Goal: Task Accomplishment & Management: Manage account settings

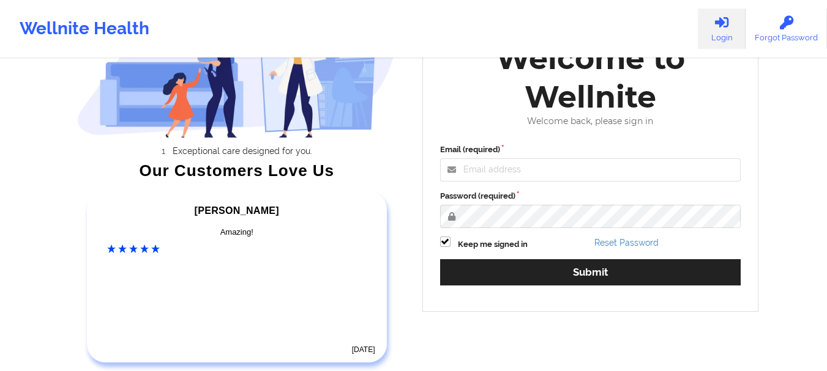
click at [519, 173] on input "Email (required)" at bounding box center [590, 170] width 301 height 23
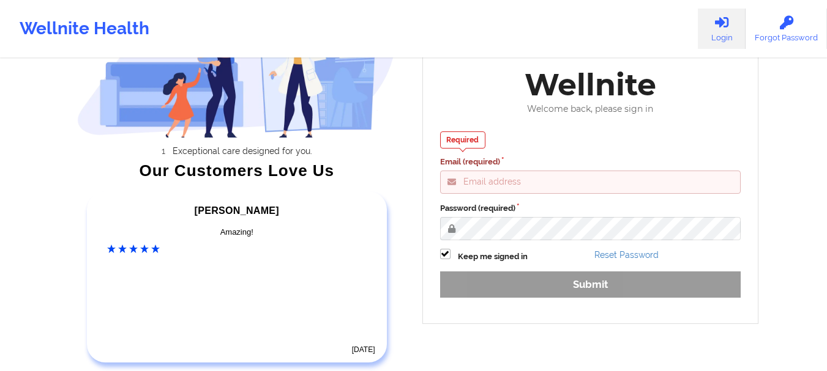
click at [520, 186] on input "Email (required)" at bounding box center [590, 182] width 301 height 23
type input "nizami@wellnite.com"
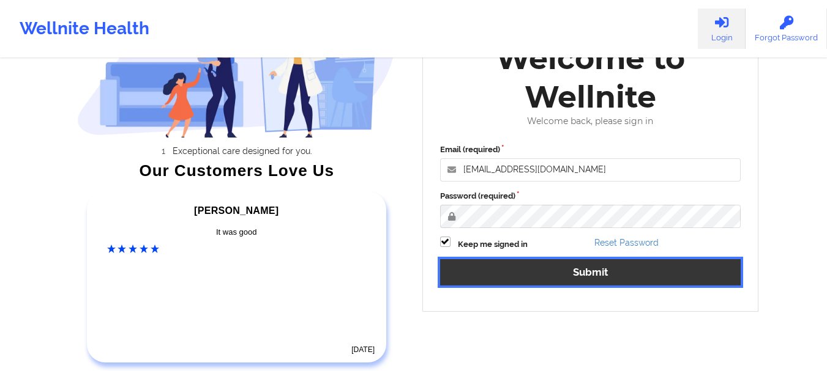
click at [519, 267] on button "Submit" at bounding box center [590, 272] width 301 height 26
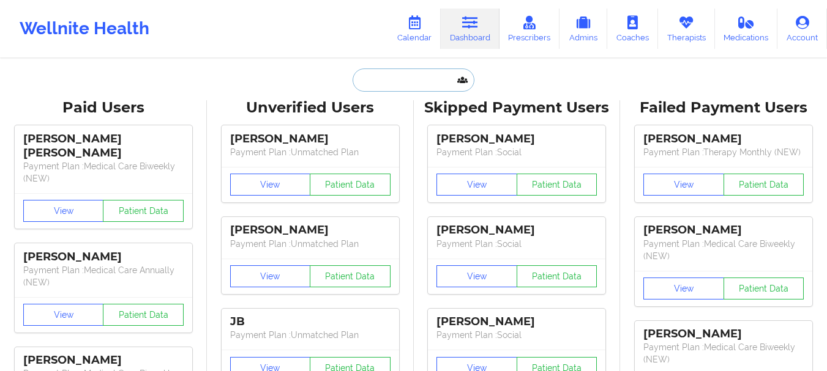
click at [368, 81] on input "text" at bounding box center [413, 80] width 121 height 23
paste input "[PERSON_NAME][EMAIL_ADDRESS][DOMAIN_NAME]"
type input "[PERSON_NAME][EMAIL_ADDRESS][DOMAIN_NAME]"
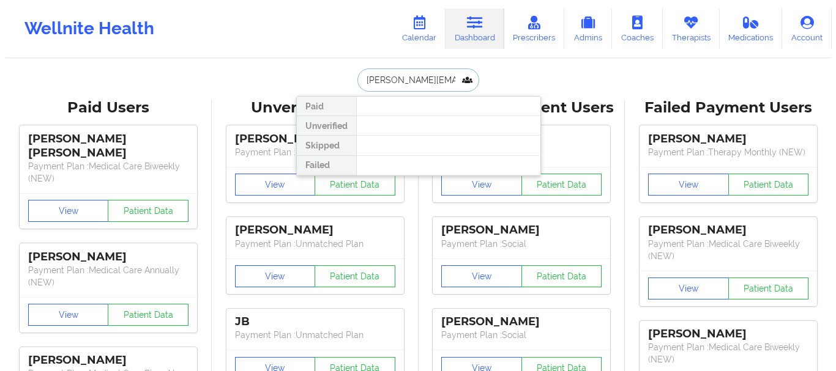
scroll to position [0, 15]
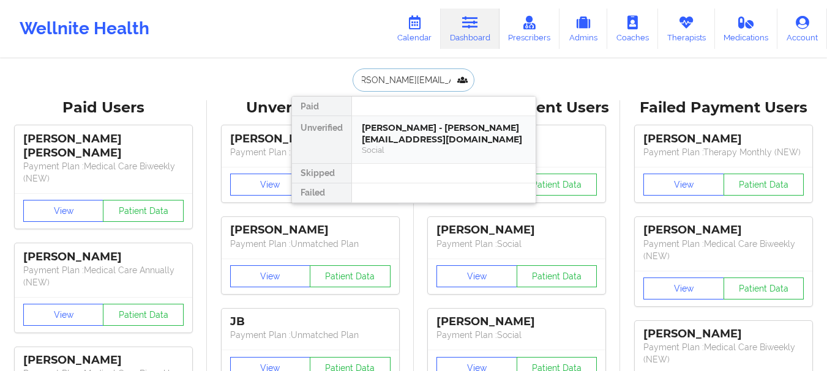
click at [400, 132] on div "[PERSON_NAME] - [PERSON_NAME][EMAIL_ADDRESS][DOMAIN_NAME]" at bounding box center [444, 133] width 164 height 23
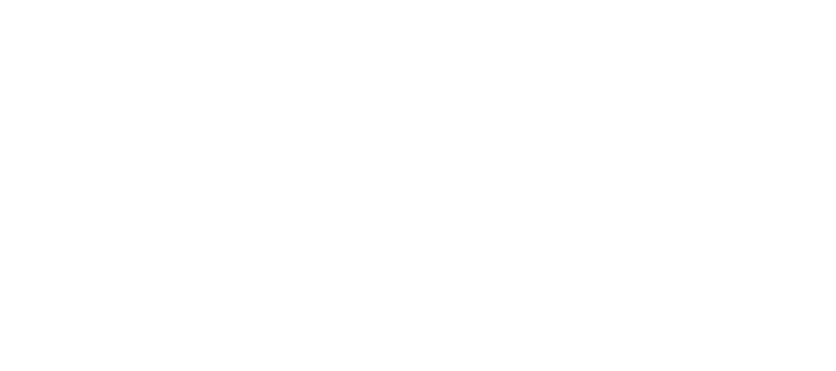
click at [265, 69] on body at bounding box center [418, 185] width 836 height 371
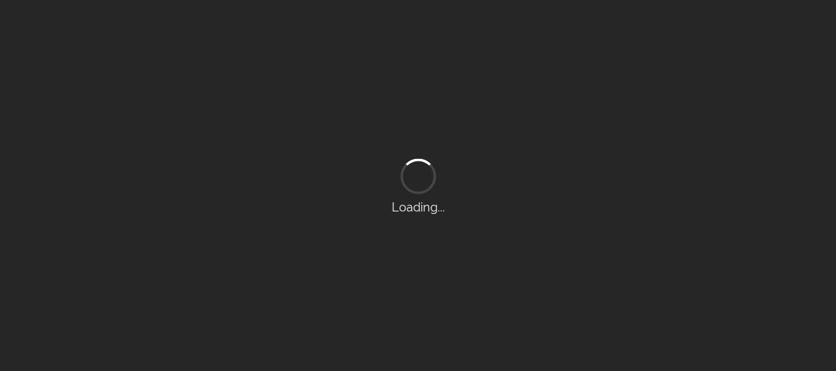
click at [238, 50] on div "Loading..." at bounding box center [418, 185] width 836 height 371
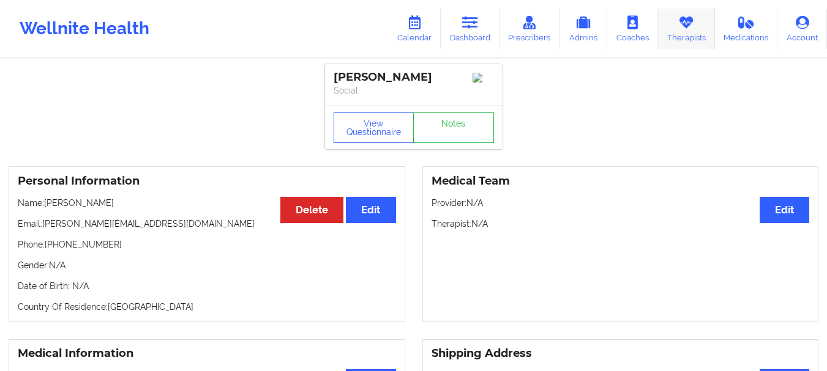
click at [674, 41] on link "Therapists" at bounding box center [686, 29] width 57 height 40
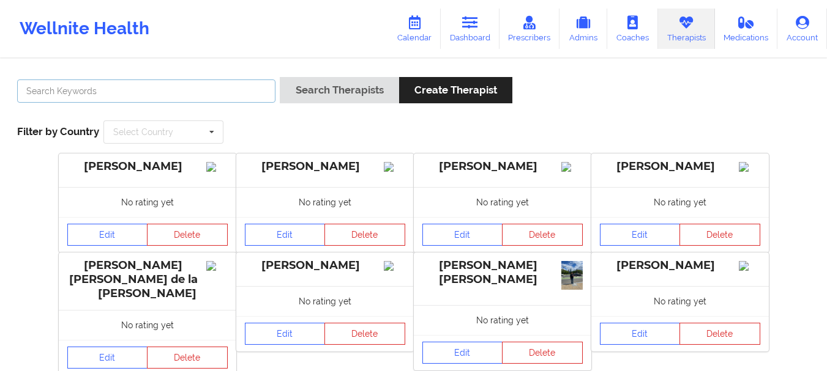
click at [179, 88] on input "text" at bounding box center [146, 91] width 258 height 23
click at [161, 136] on div "Select Country" at bounding box center [143, 132] width 60 height 9
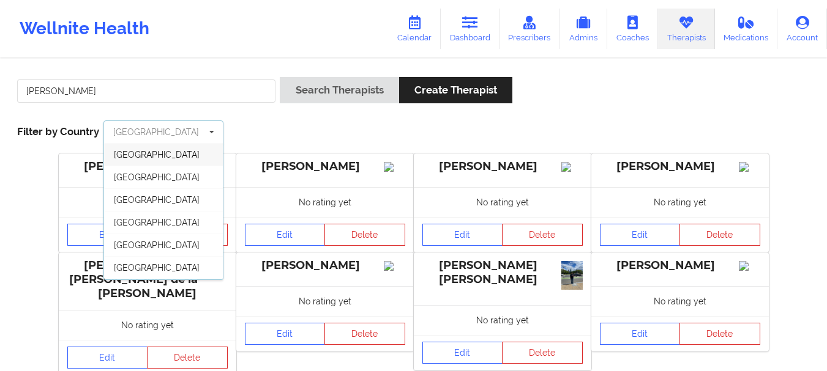
scroll to position [67, 0]
click at [170, 266] on div "[GEOGRAPHIC_DATA]" at bounding box center [163, 268] width 119 height 23
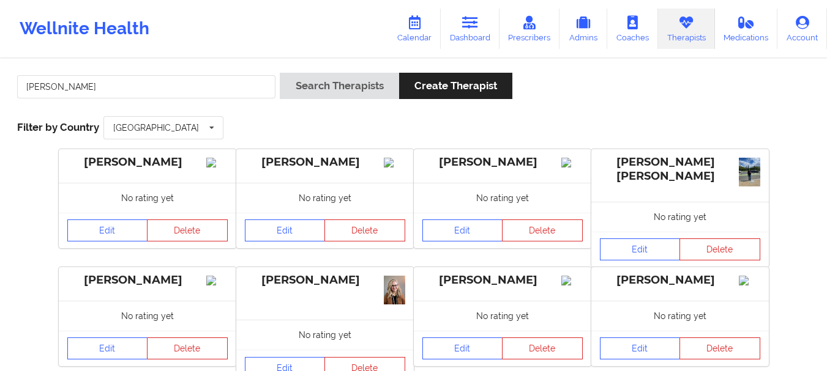
scroll to position [0, 0]
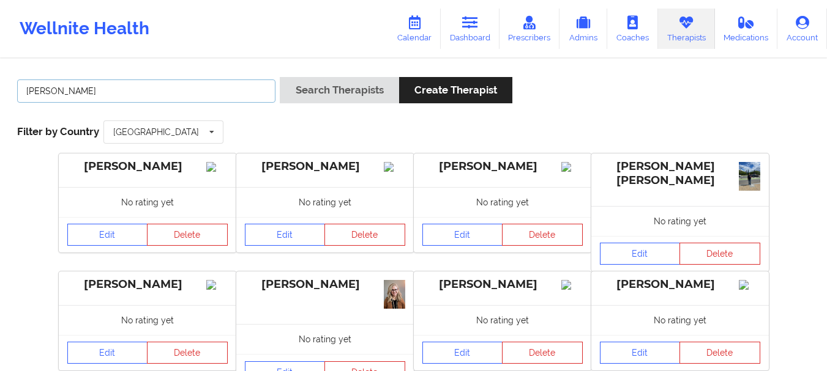
click at [145, 91] on input "[PERSON_NAME]" at bounding box center [146, 91] width 258 height 23
click at [280, 77] on button "Search Therapists" at bounding box center [339, 90] width 119 height 26
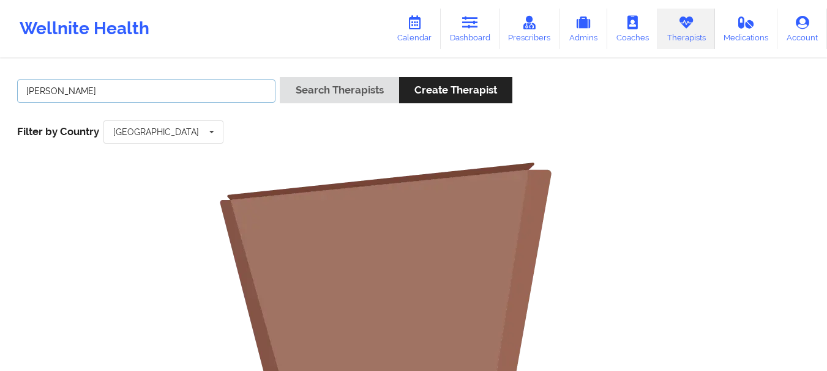
click at [210, 93] on input "[PERSON_NAME]" at bounding box center [146, 91] width 258 height 23
type input "[PERSON_NAME]"
click at [280, 77] on button "Search Therapists" at bounding box center [339, 90] width 119 height 26
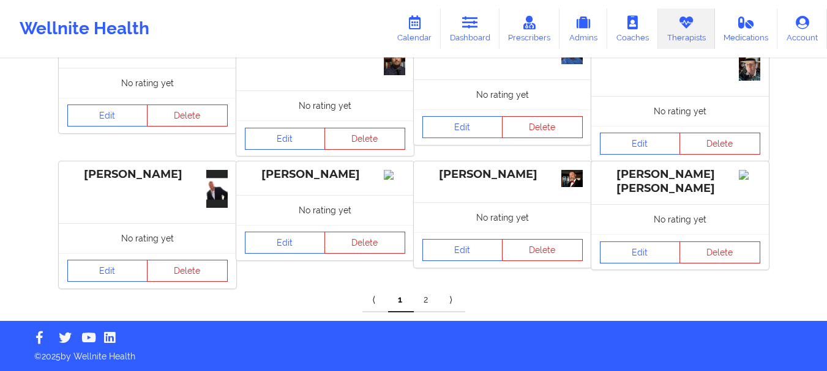
scroll to position [465, 0]
click at [428, 302] on link "2" at bounding box center [427, 300] width 26 height 24
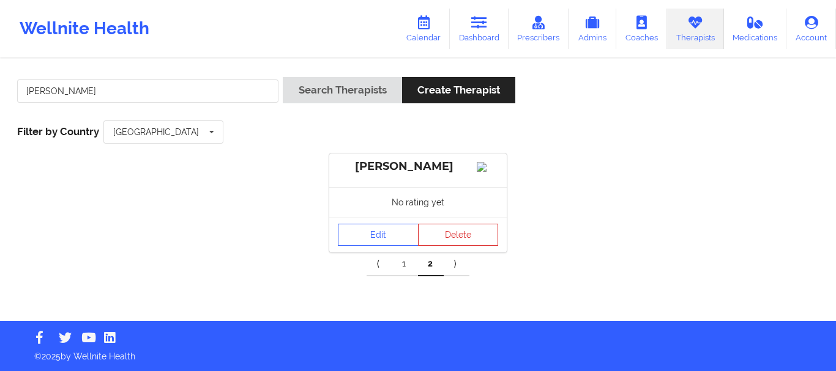
click at [411, 275] on link "1" at bounding box center [405, 264] width 26 height 24
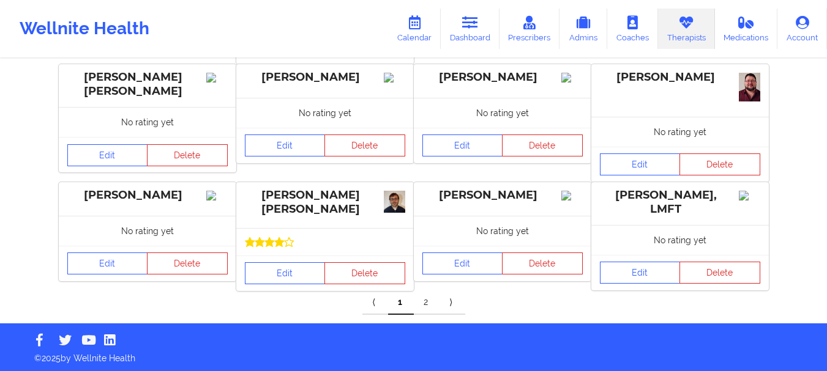
scroll to position [460, 0]
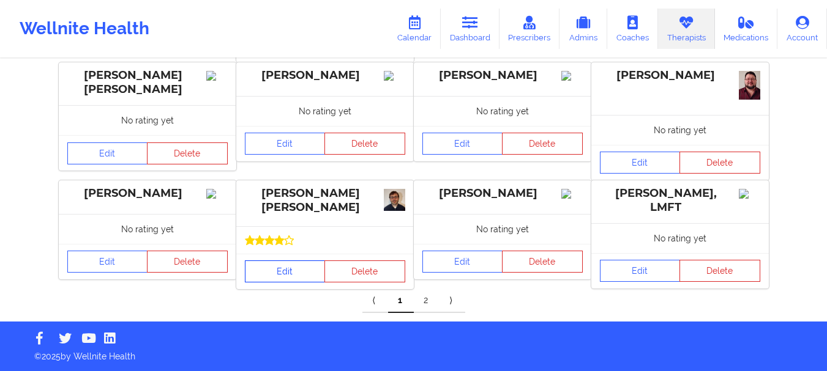
click at [294, 265] on link "Edit" at bounding box center [285, 272] width 81 height 22
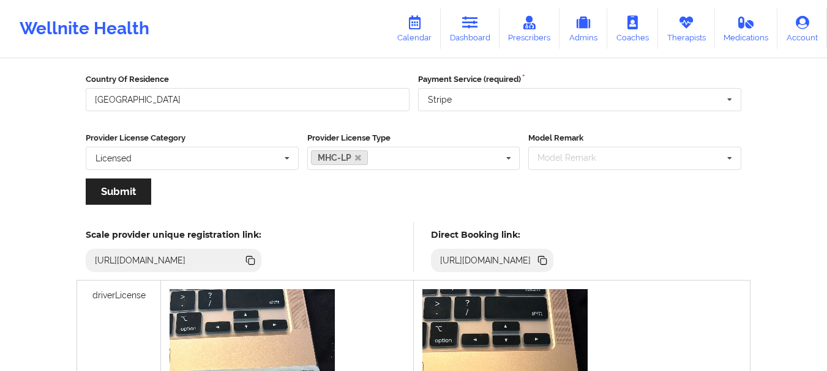
scroll to position [145, 0]
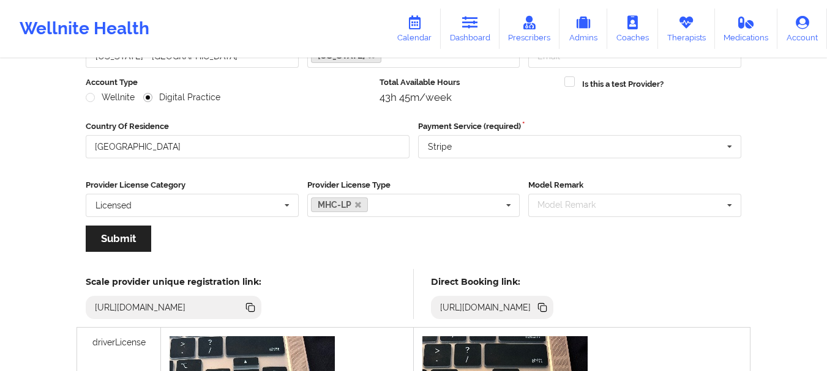
click at [547, 310] on icon at bounding box center [543, 309] width 6 height 6
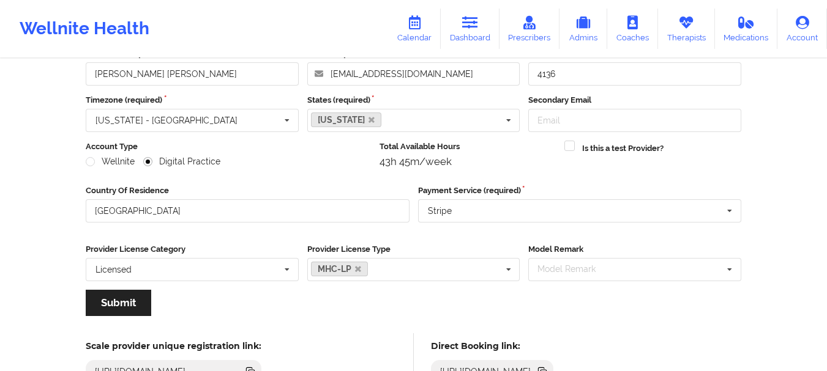
scroll to position [0, 0]
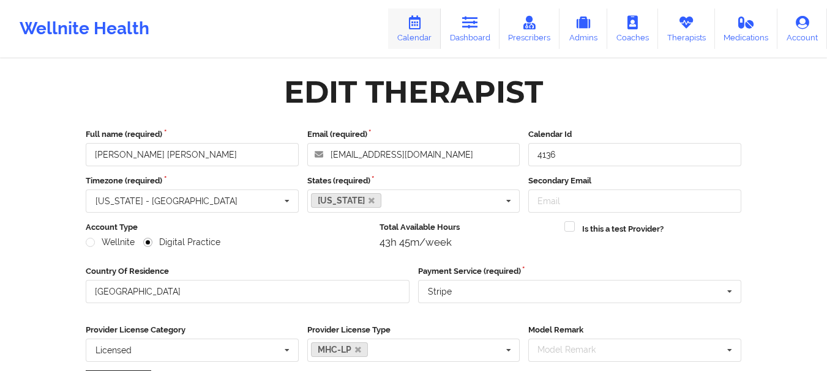
click at [417, 28] on icon at bounding box center [414, 22] width 16 height 13
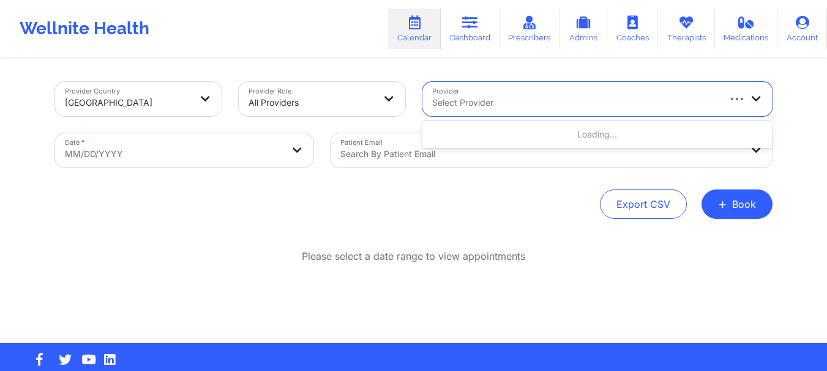
click at [468, 104] on div at bounding box center [574, 102] width 285 height 15
type input "r"
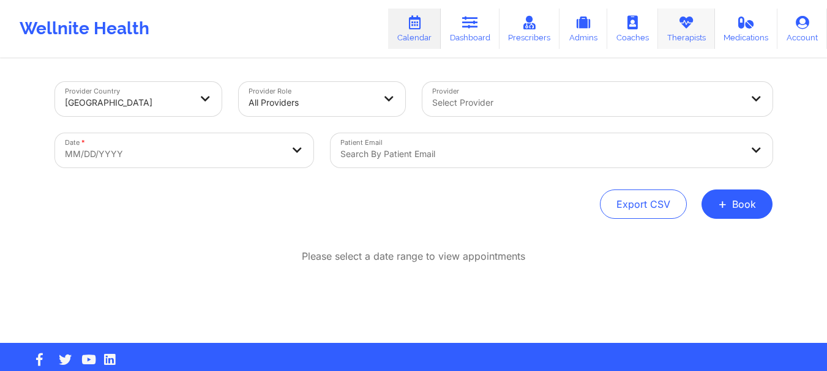
click at [670, 33] on link "Therapists" at bounding box center [686, 29] width 57 height 40
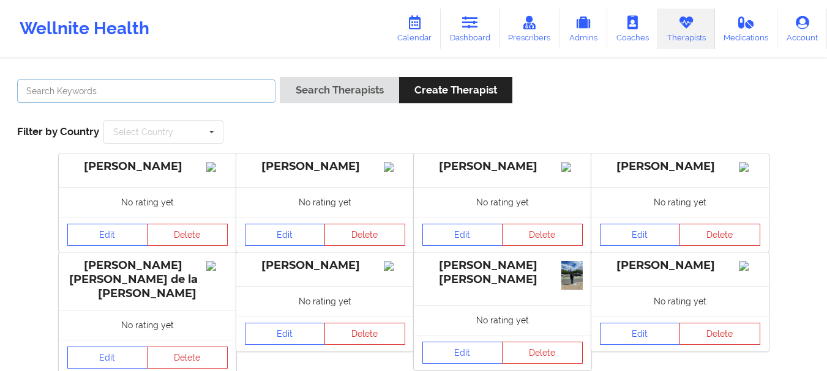
click at [173, 97] on input "text" at bounding box center [146, 91] width 258 height 23
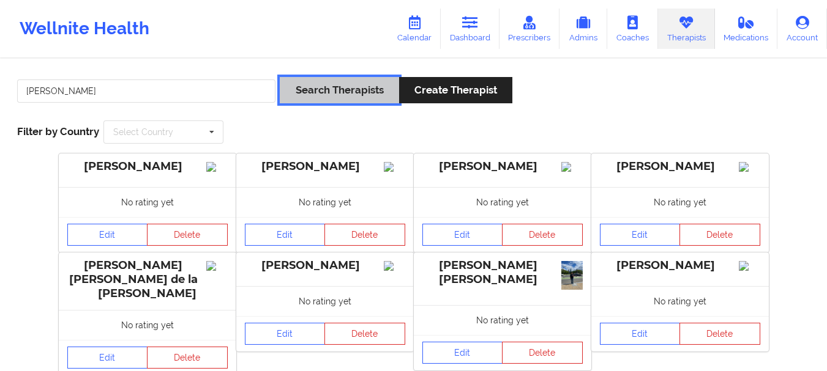
click at [356, 95] on button "Search Therapists" at bounding box center [339, 90] width 119 height 26
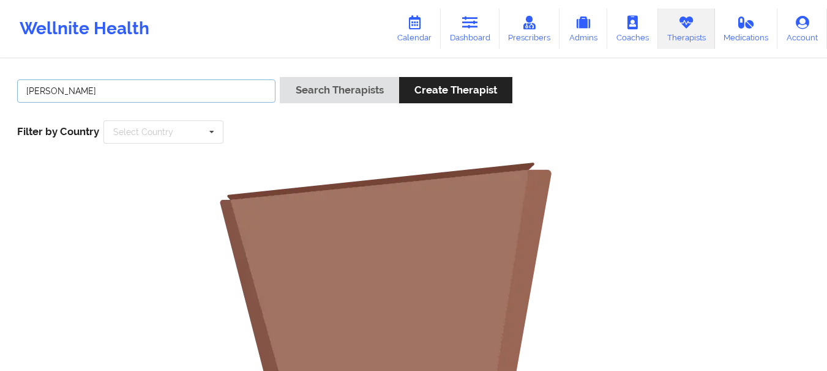
click at [133, 98] on input "[PERSON_NAME]" at bounding box center [146, 91] width 258 height 23
type input "[PERSON_NAME]"
click at [366, 106] on div "Search Therapists Create Therapist" at bounding box center [396, 94] width 233 height 35
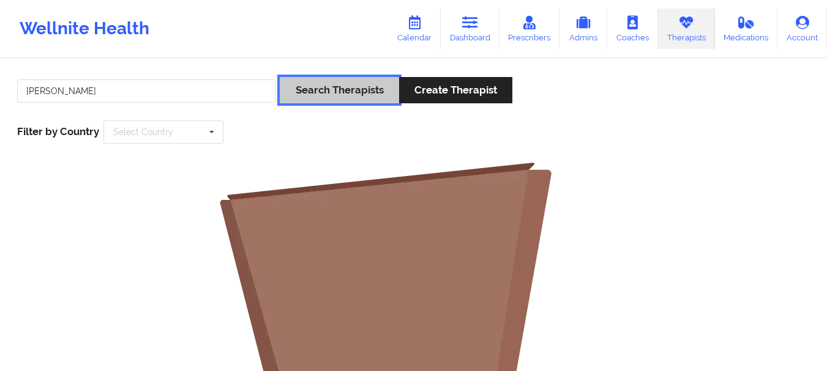
click at [353, 91] on button "Search Therapists" at bounding box center [339, 90] width 119 height 26
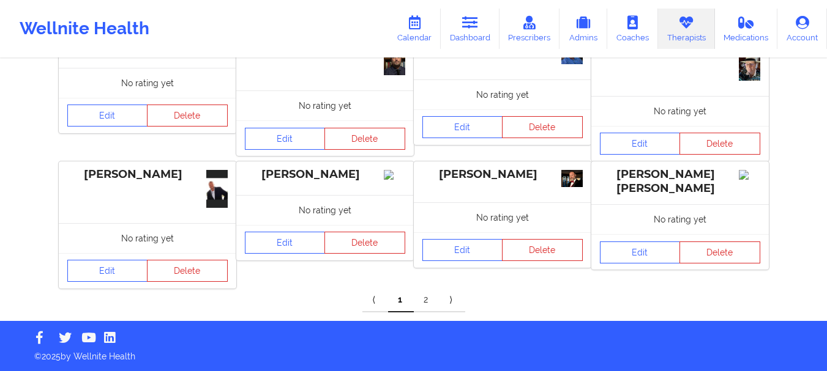
scroll to position [465, 0]
click at [424, 301] on link "2" at bounding box center [427, 300] width 26 height 24
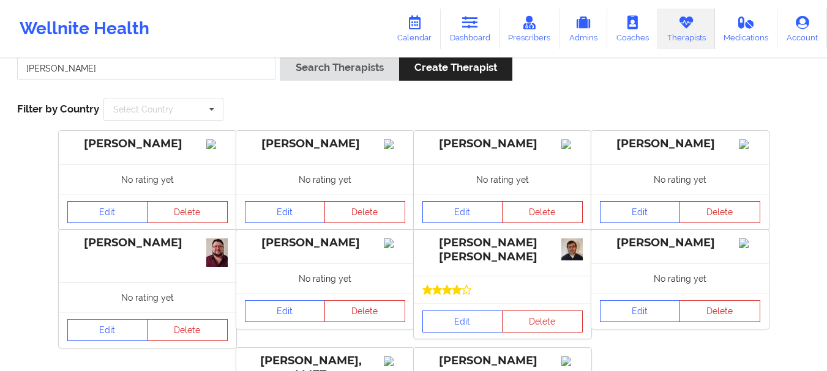
scroll to position [9, 0]
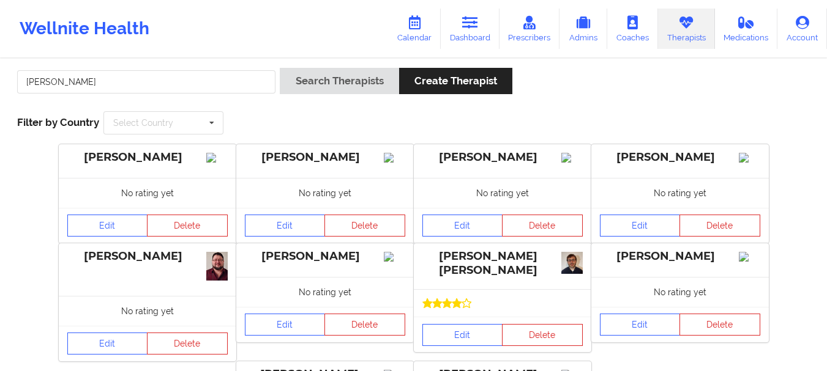
drag, startPoint x: 424, startPoint y: 269, endPoint x: 525, endPoint y: 283, distance: 102.0
click at [525, 278] on div "[PERSON_NAME] [PERSON_NAME]" at bounding box center [502, 264] width 160 height 28
copy div "[PERSON_NAME] [PERSON_NAME]"
click at [406, 15] on link "Calendar" at bounding box center [414, 29] width 53 height 40
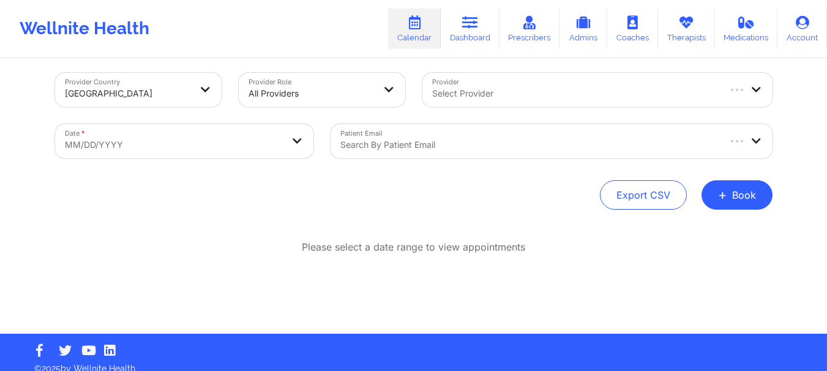
click at [463, 94] on div at bounding box center [574, 93] width 285 height 15
drag, startPoint x: 465, startPoint y: 95, endPoint x: 457, endPoint y: 101, distance: 9.2
click at [457, 101] on div "Select Provider" at bounding box center [582, 90] width 321 height 34
click at [457, 100] on div at bounding box center [587, 93] width 310 height 15
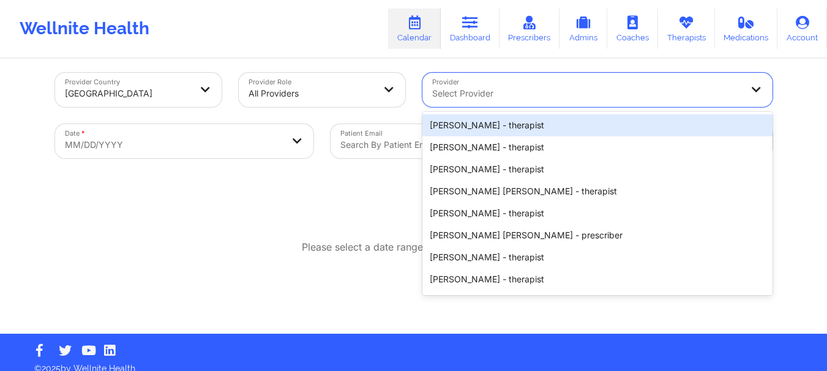
click at [457, 100] on div at bounding box center [587, 93] width 310 height 15
paste input "[PERSON_NAME] [PERSON_NAME]"
type input "[PERSON_NAME] [PERSON_NAME]"
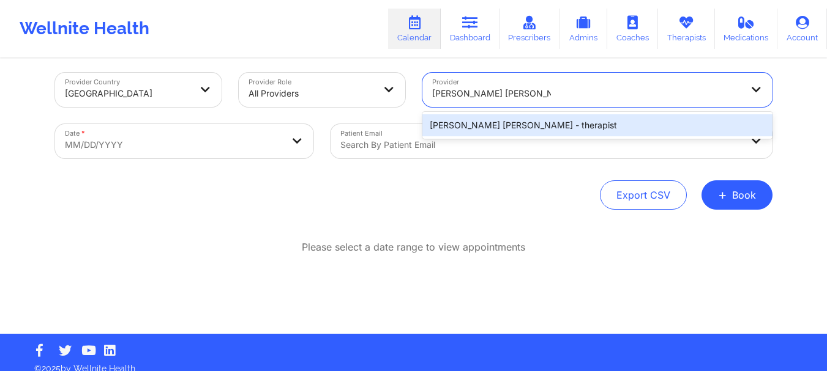
click at [495, 122] on div "[PERSON_NAME] [PERSON_NAME] - therapist" at bounding box center [597, 125] width 350 height 22
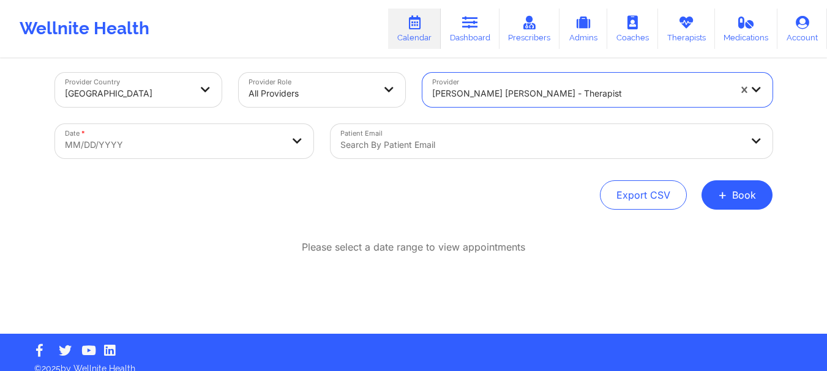
click at [271, 144] on body "Wellnite Health Calendar Dashboard Prescribers Admins Coaches Therapists Medica…" at bounding box center [413, 176] width 827 height 371
select select "2025-8"
select select "2025-9"
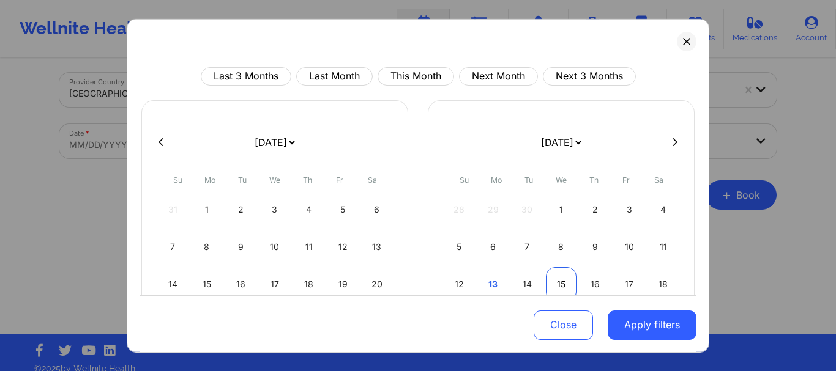
click at [556, 277] on div "15" at bounding box center [561, 284] width 31 height 34
select select "2025-9"
select select "2025-10"
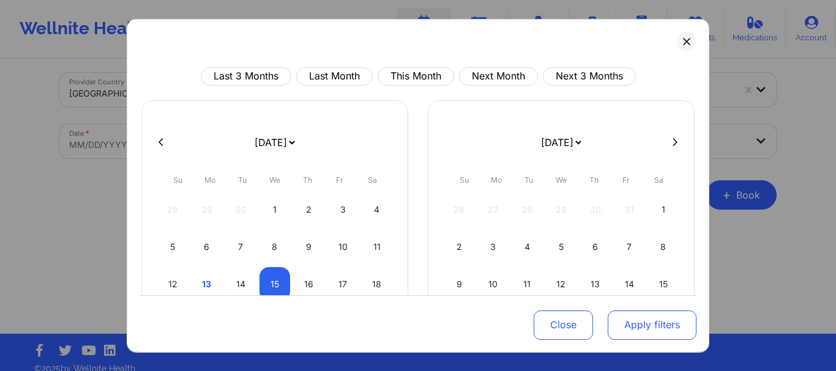
select select "2025-9"
select select "2025-10"
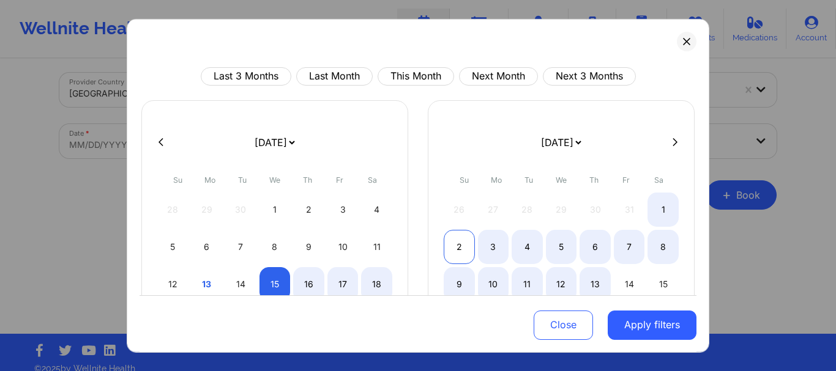
select select "2025-9"
select select "2025-10"
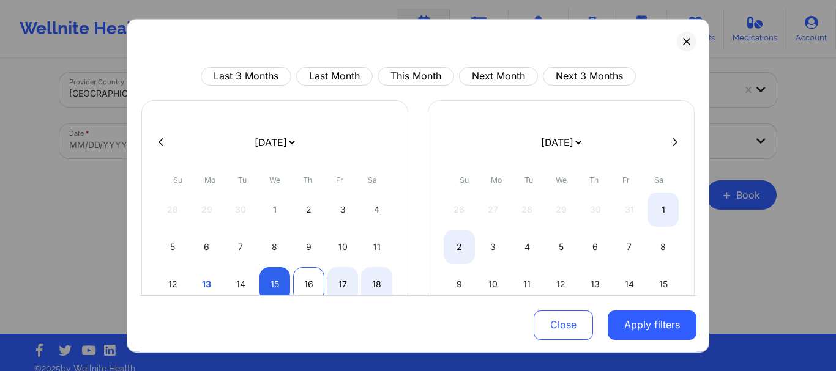
select select "2025-9"
select select "2025-10"
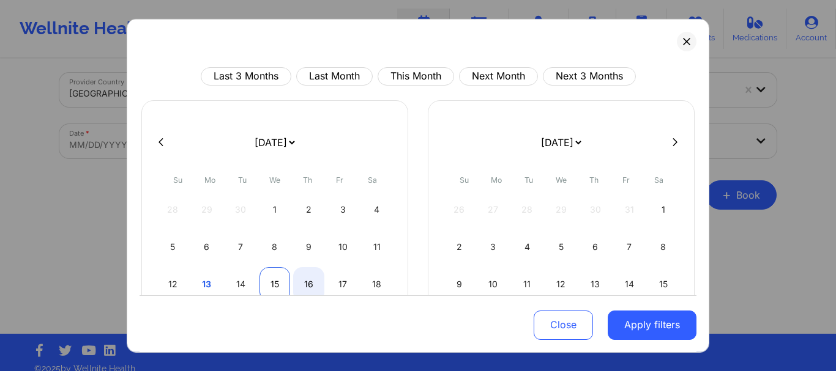
select select "2025-9"
select select "2025-10"
click at [273, 281] on div "15" at bounding box center [274, 284] width 31 height 34
select select "2025-9"
select select "2025-10"
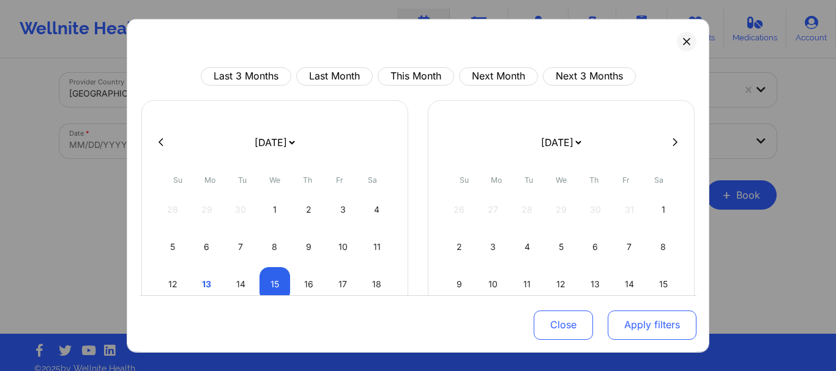
click at [646, 321] on button "Apply filters" at bounding box center [652, 325] width 89 height 29
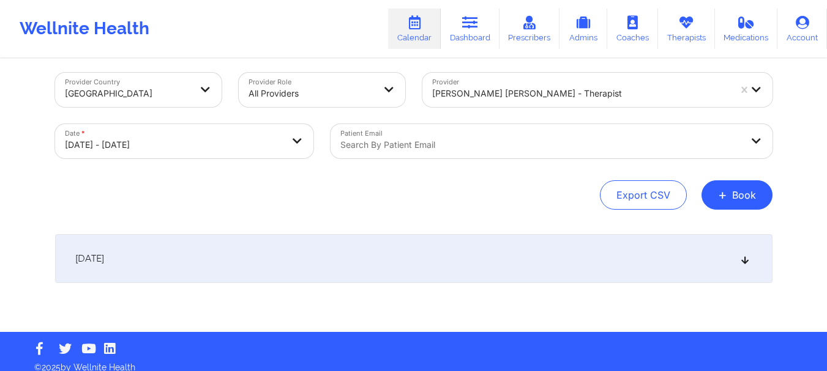
click at [664, 248] on div "[DATE]" at bounding box center [413, 258] width 717 height 49
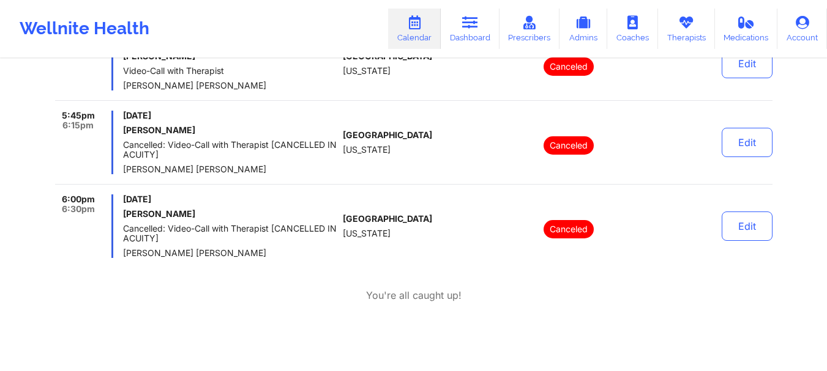
scroll to position [1503, 0]
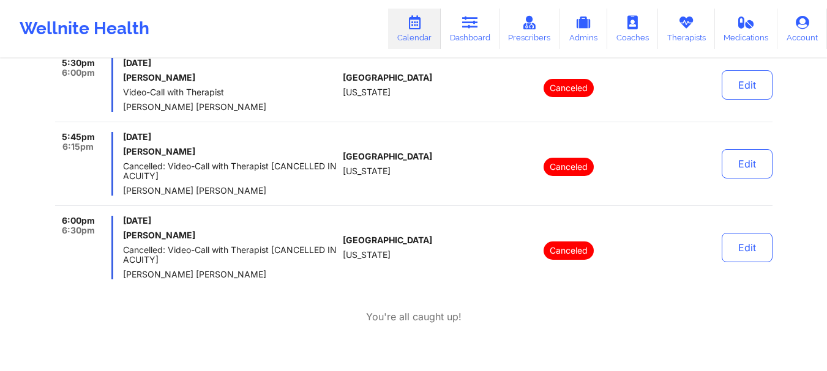
click at [263, 235] on h6 "[PERSON_NAME]" at bounding box center [230, 236] width 215 height 10
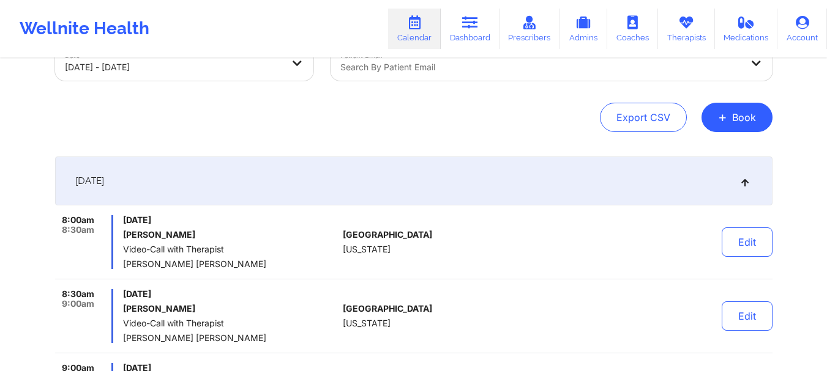
scroll to position [0, 0]
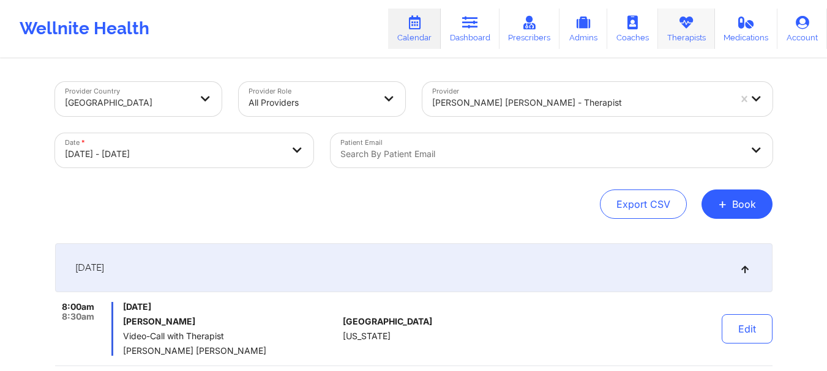
click at [698, 32] on link "Therapists" at bounding box center [686, 29] width 57 height 40
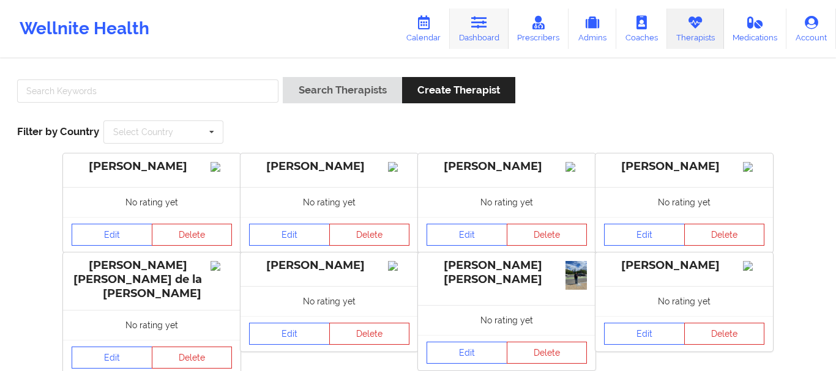
click at [471, 26] on icon at bounding box center [479, 22] width 16 height 13
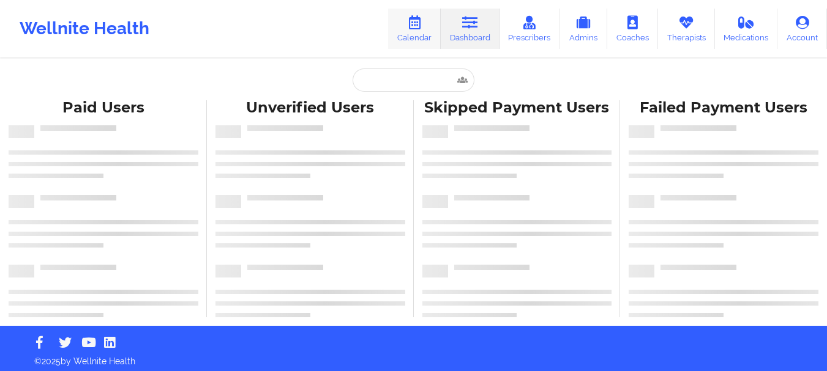
click at [414, 24] on icon at bounding box center [414, 22] width 16 height 13
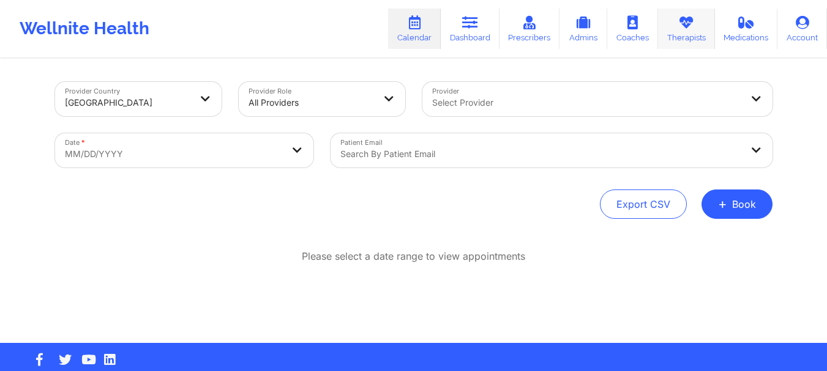
click at [692, 19] on icon at bounding box center [686, 22] width 16 height 13
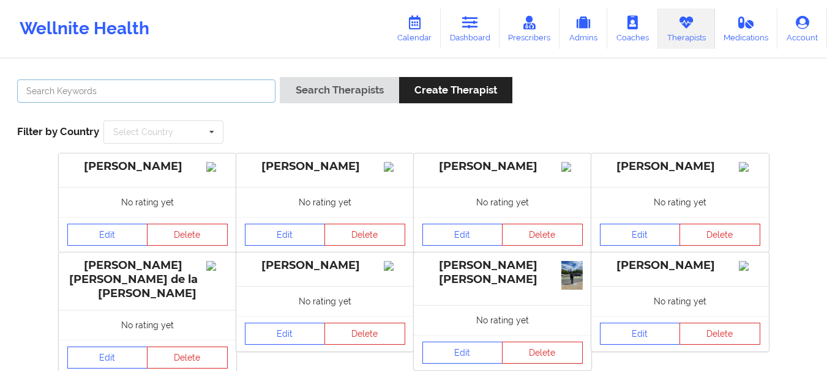
click at [210, 88] on input "text" at bounding box center [146, 91] width 258 height 23
type input "[PERSON_NAME]"
click at [280, 77] on button "Search Therapists" at bounding box center [339, 90] width 119 height 26
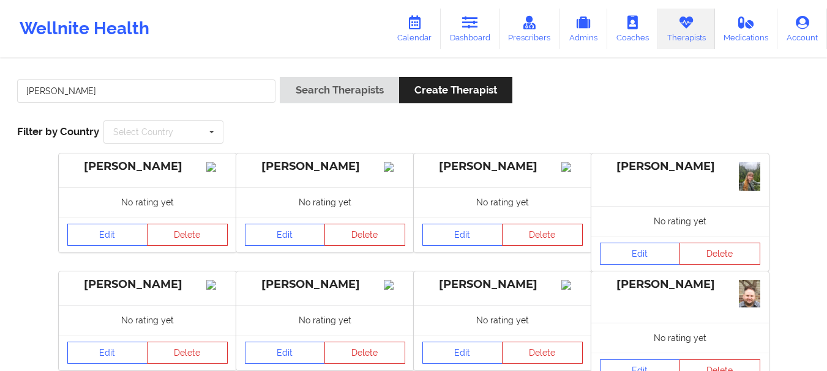
click at [206, 119] on div "[PERSON_NAME] Search Therapists Create Therapist Filter by Country Select Count…" at bounding box center [414, 111] width 810 height 84
click at [199, 133] on input "text" at bounding box center [164, 132] width 119 height 22
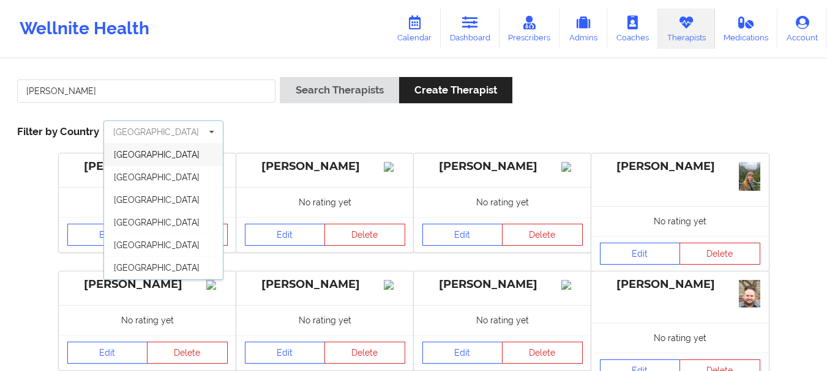
scroll to position [67, 0]
click at [187, 273] on div "[GEOGRAPHIC_DATA]" at bounding box center [163, 268] width 119 height 23
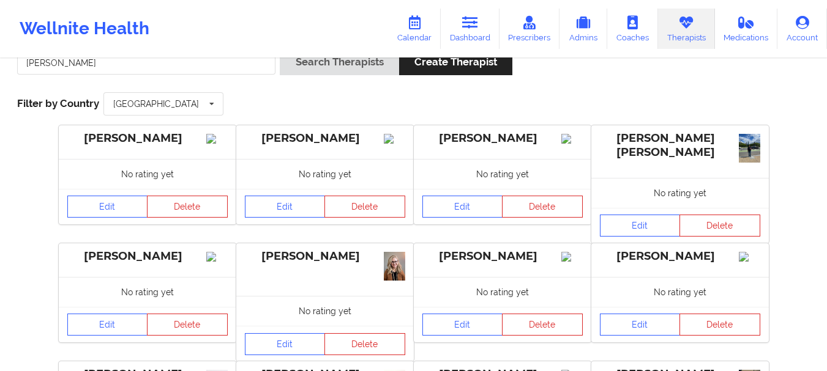
scroll to position [0, 0]
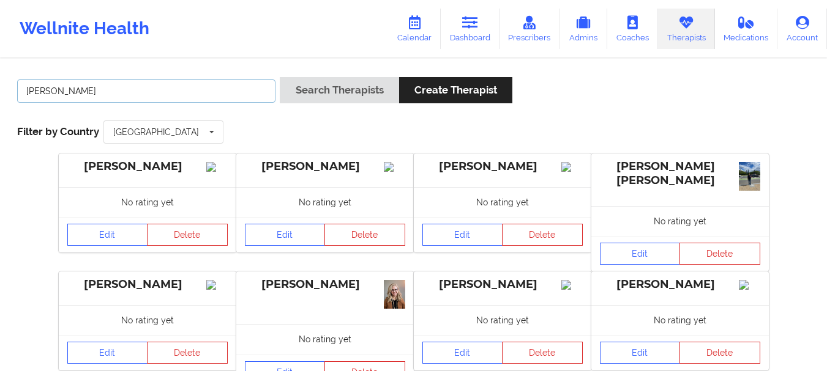
click at [114, 89] on input "[PERSON_NAME]" at bounding box center [146, 91] width 258 height 23
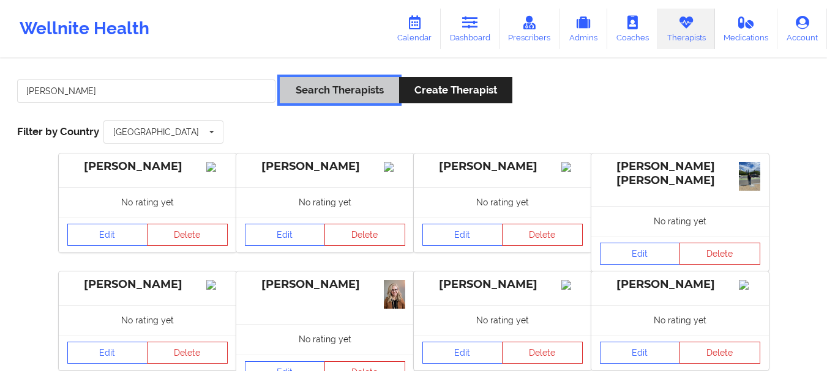
click at [305, 79] on button "Search Therapists" at bounding box center [339, 90] width 119 height 26
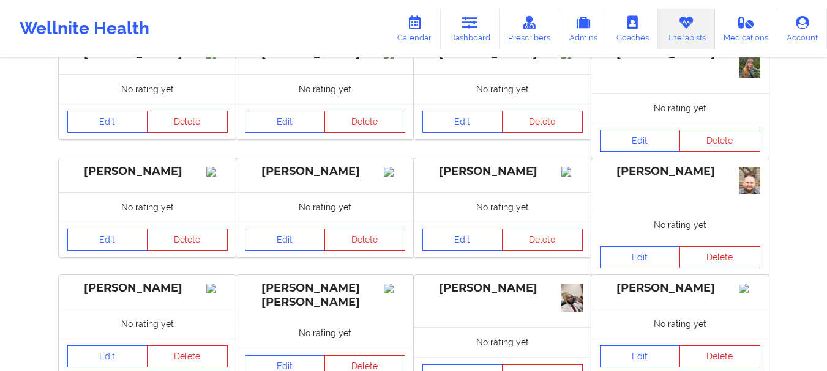
scroll to position [450, 0]
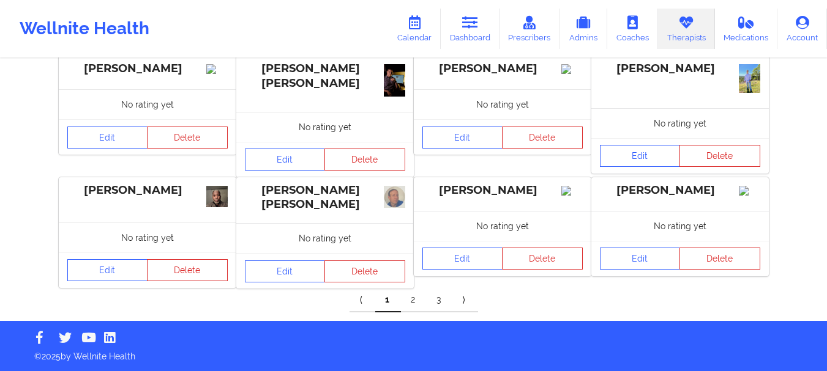
click at [413, 296] on link "2" at bounding box center [414, 300] width 26 height 24
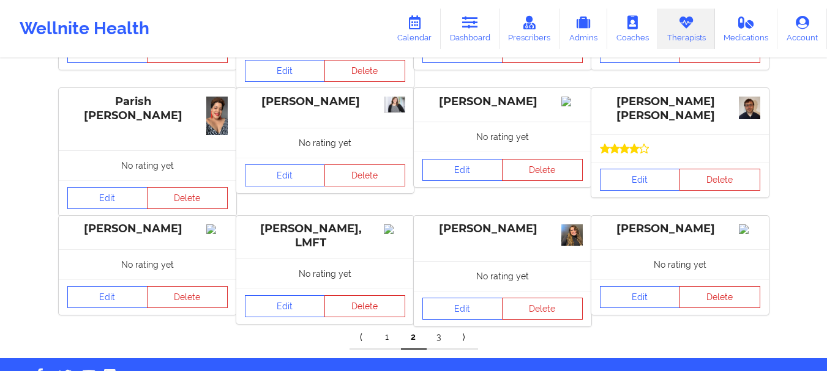
scroll to position [442, 0]
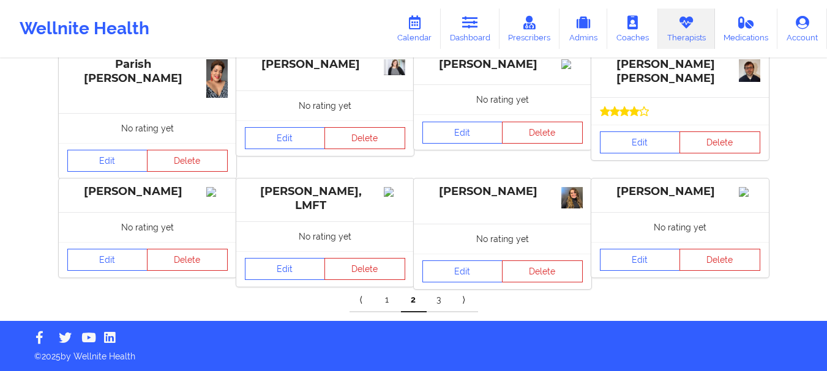
click at [435, 304] on link "3" at bounding box center [440, 300] width 26 height 24
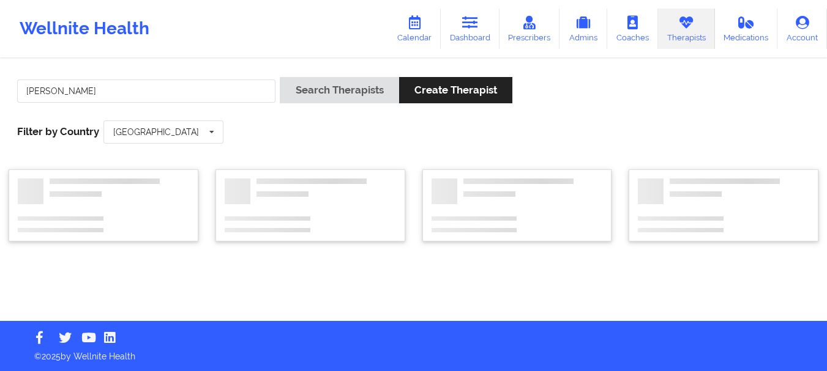
scroll to position [0, 0]
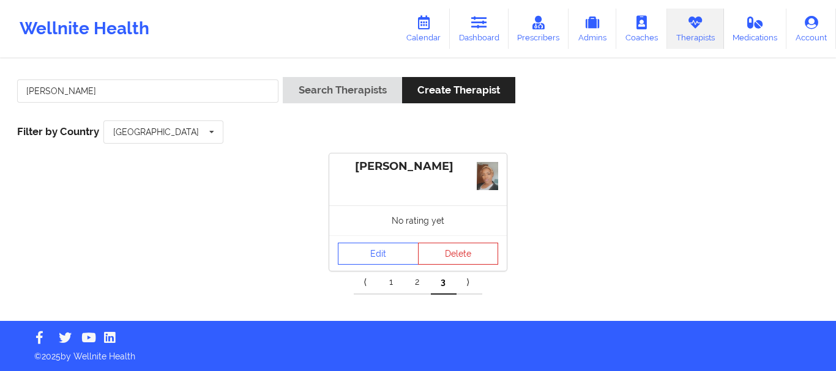
click at [416, 285] on link "2" at bounding box center [418, 283] width 26 height 24
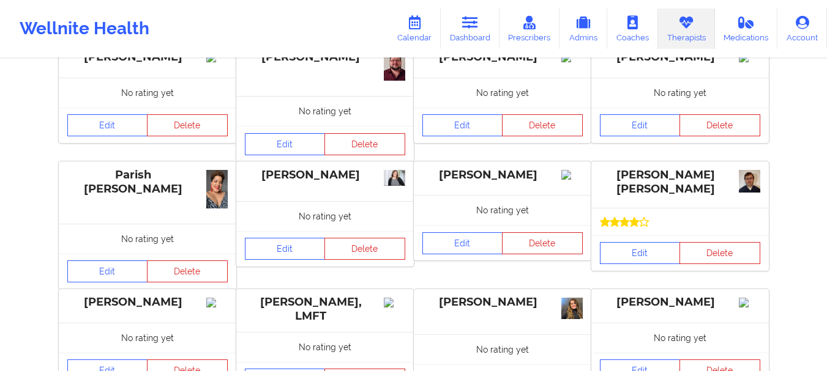
scroll to position [409, 0]
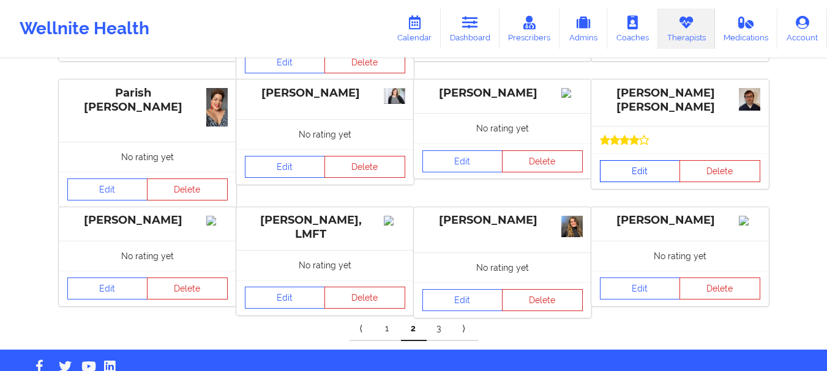
click at [635, 167] on link "Edit" at bounding box center [640, 171] width 81 height 22
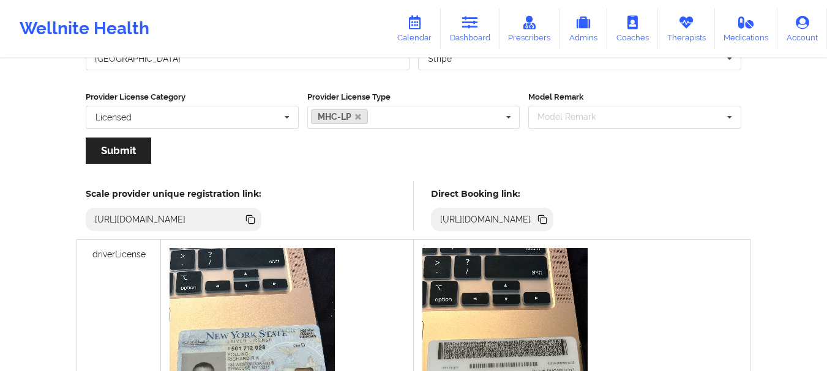
scroll to position [234, 0]
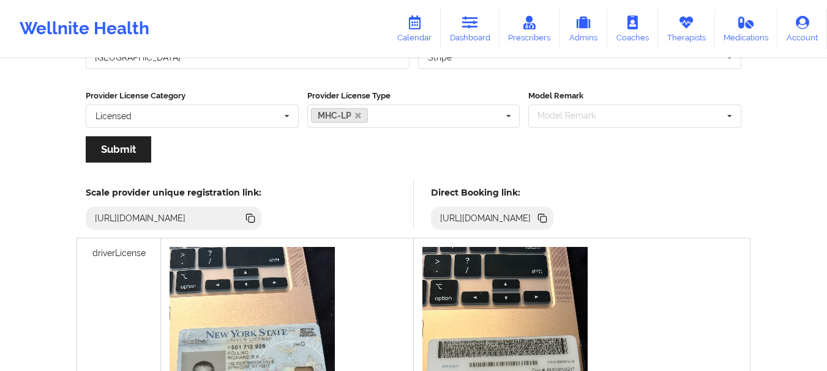
click at [545, 219] on icon at bounding box center [542, 217] width 6 height 6
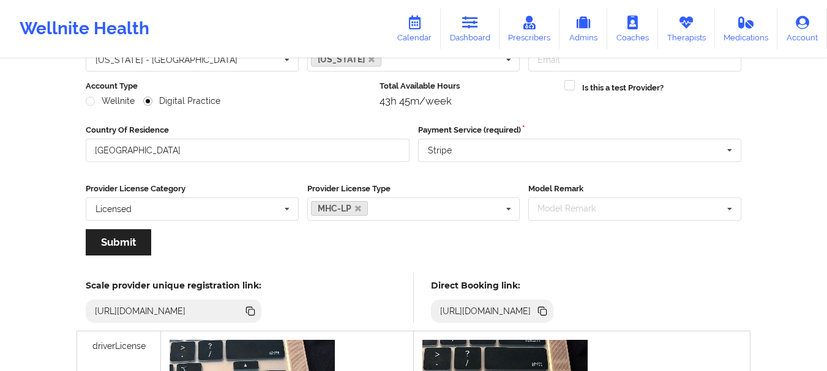
scroll to position [0, 0]
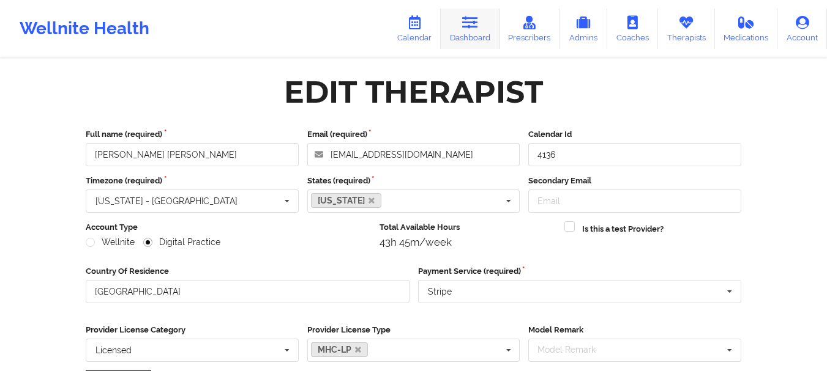
click at [471, 32] on link "Dashboard" at bounding box center [470, 29] width 59 height 40
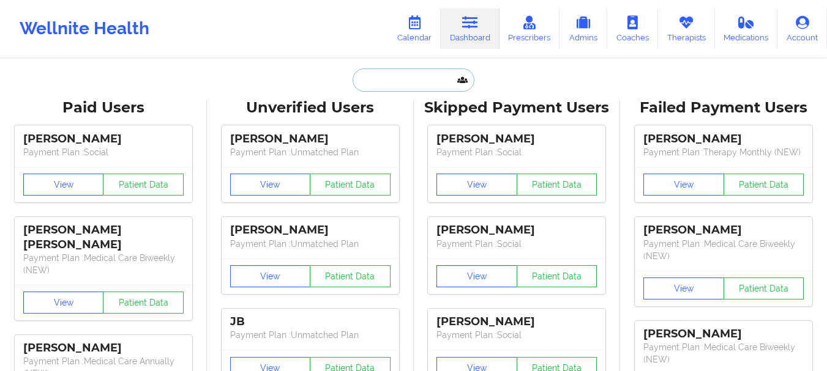
click at [408, 84] on input "text" at bounding box center [413, 80] width 121 height 23
paste input "[PERSON_NAME][EMAIL_ADDRESS][DOMAIN_NAME]"
type input "[PERSON_NAME][EMAIL_ADDRESS][DOMAIN_NAME]"
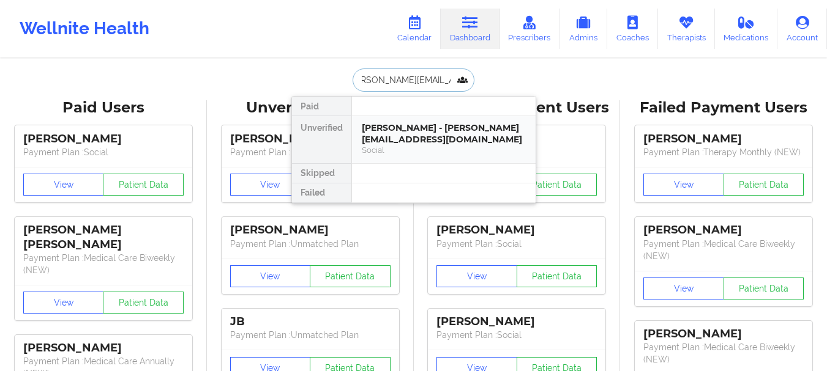
click at [427, 133] on div "[PERSON_NAME] - [PERSON_NAME][EMAIL_ADDRESS][DOMAIN_NAME]" at bounding box center [444, 133] width 164 height 23
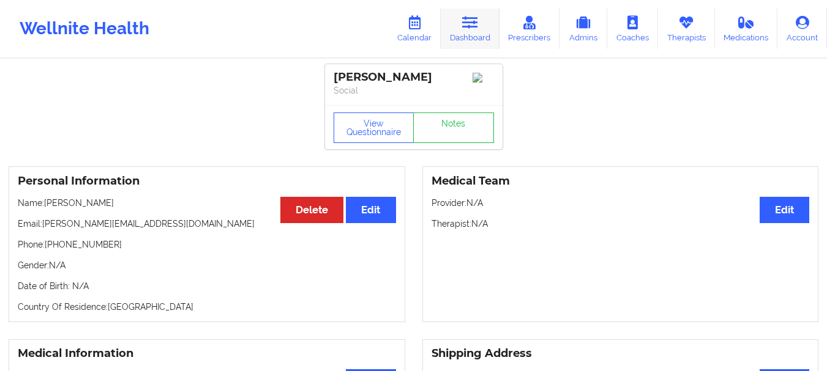
click at [464, 31] on link "Dashboard" at bounding box center [470, 29] width 59 height 40
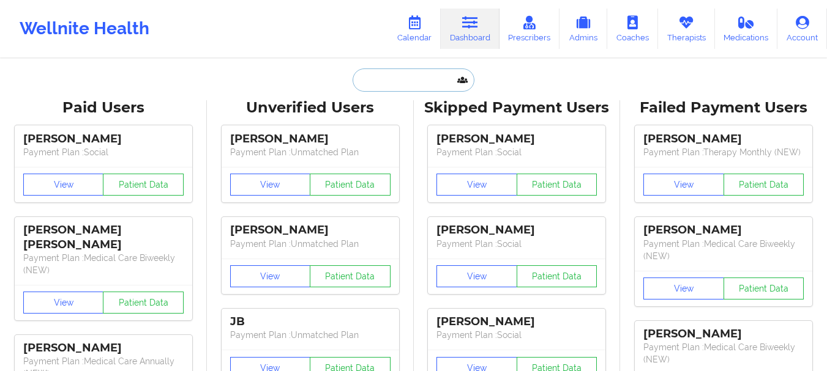
click at [398, 76] on input "text" at bounding box center [413, 80] width 121 height 23
paste input "[EMAIL_ADDRESS][DOMAIN_NAME]"
type input "[EMAIL_ADDRESS][DOMAIN_NAME]"
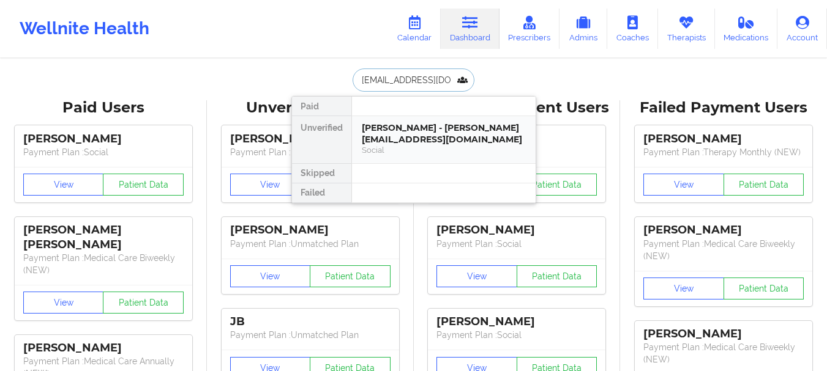
click at [425, 129] on div "[PERSON_NAME] - [PERSON_NAME][EMAIL_ADDRESS][DOMAIN_NAME]" at bounding box center [444, 133] width 164 height 23
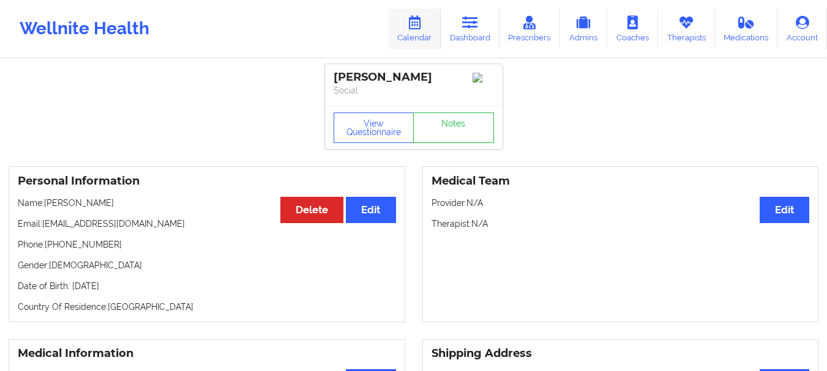
click at [404, 21] on link "Calendar" at bounding box center [414, 29] width 53 height 40
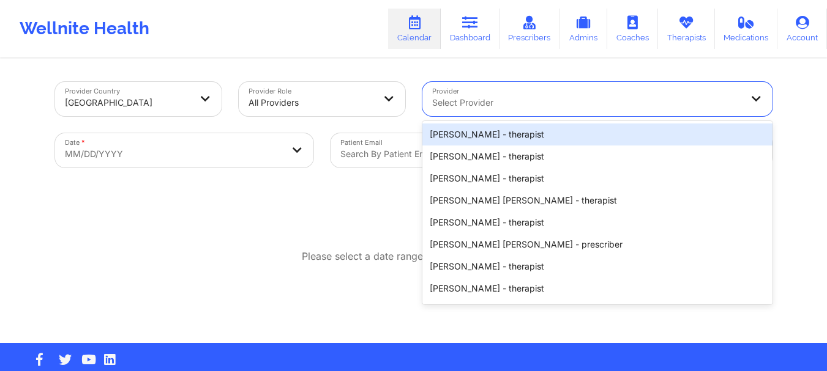
click at [463, 102] on div at bounding box center [587, 102] width 310 height 15
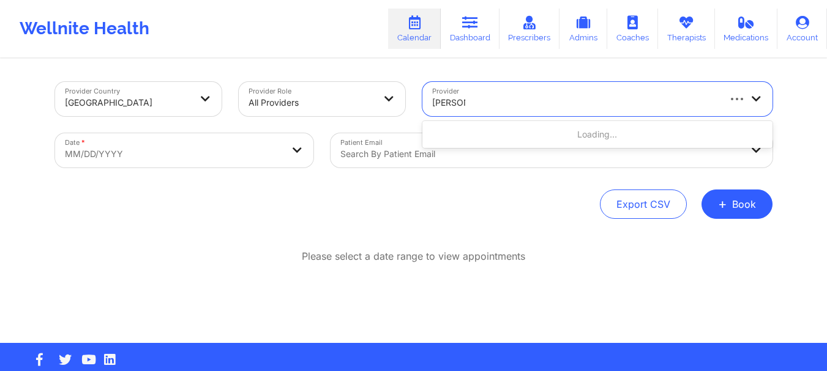
type input "[PERSON_NAME]"
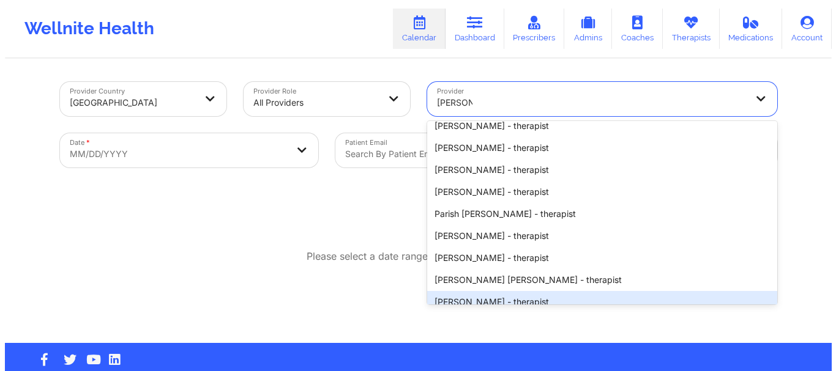
scroll to position [691, 0]
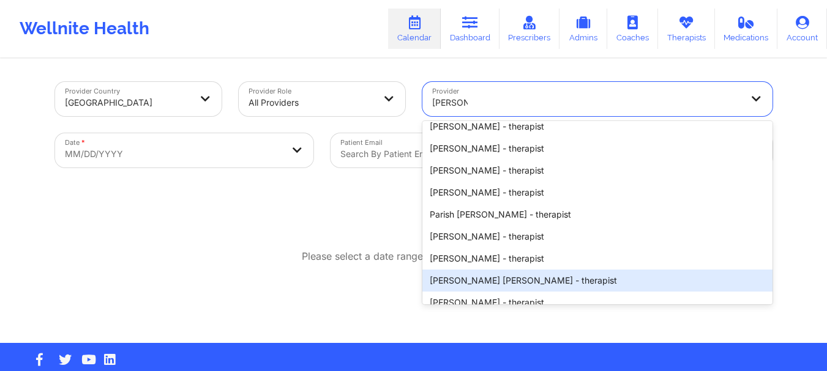
click at [482, 282] on div "[PERSON_NAME] [PERSON_NAME] - therapist" at bounding box center [597, 281] width 350 height 22
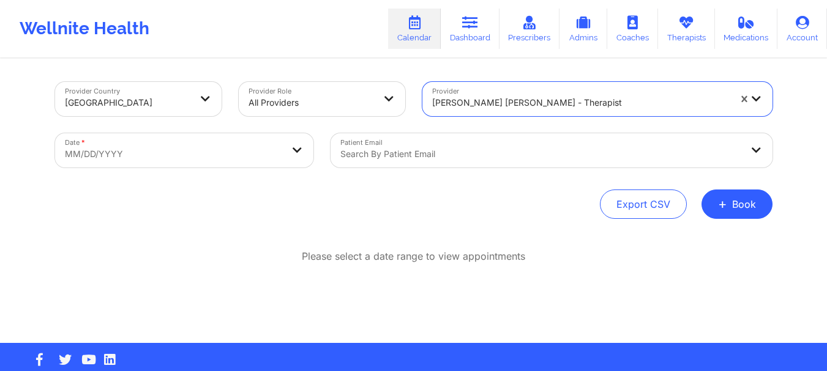
click at [237, 163] on body "Wellnite Health Calendar Dashboard Prescribers Admins Coaches Therapists Medica…" at bounding box center [413, 185] width 827 height 371
select select "2025-8"
select select "2025-9"
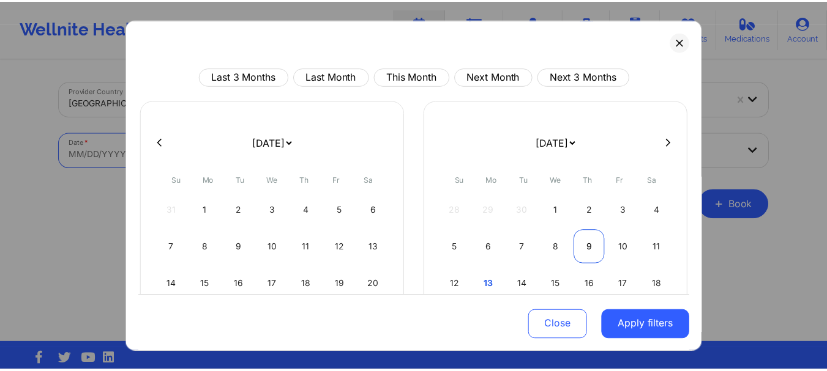
scroll to position [80, 0]
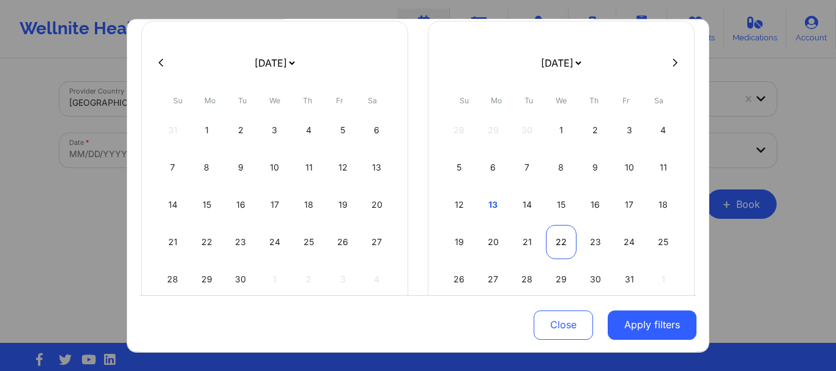
click at [555, 241] on div "22" at bounding box center [561, 242] width 31 height 34
select select "2025-9"
select select "2025-10"
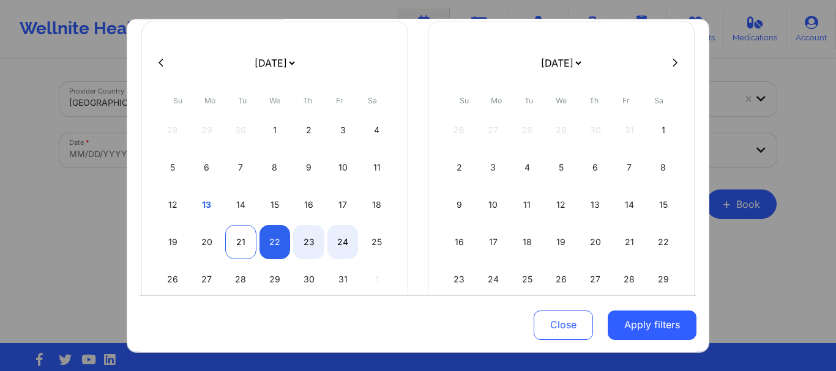
select select "2025-9"
select select "2025-10"
select select "2025-9"
select select "2025-10"
click at [270, 239] on div "22" at bounding box center [274, 242] width 31 height 34
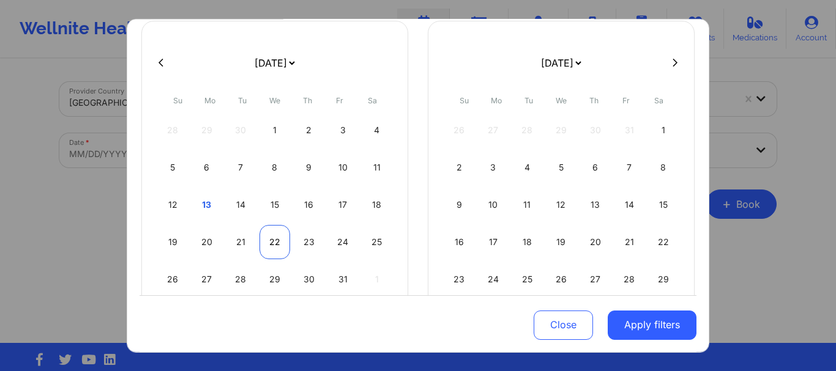
select select "2025-9"
select select "2025-10"
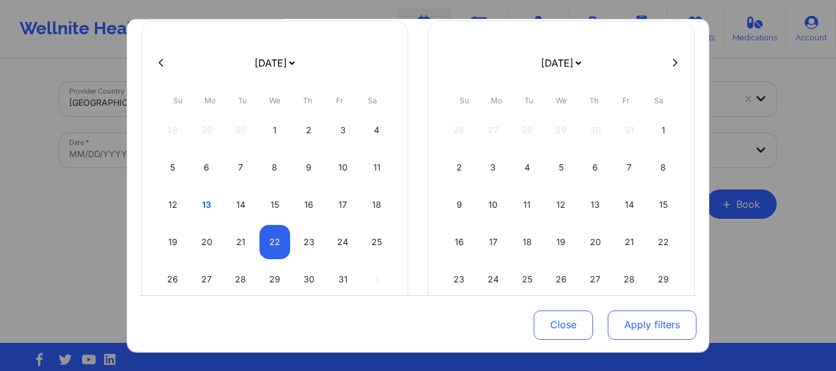
click at [650, 329] on button "Apply filters" at bounding box center [652, 325] width 89 height 29
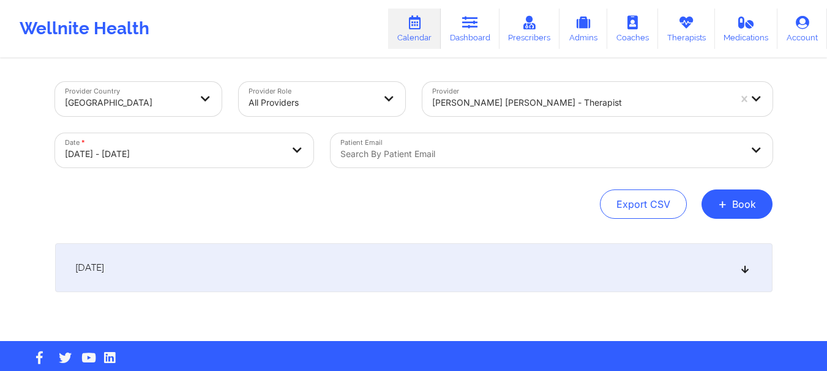
click at [417, 157] on div at bounding box center [540, 154] width 401 height 15
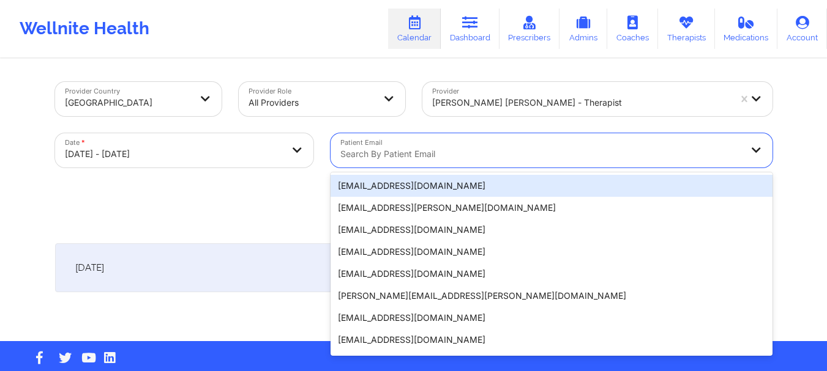
paste input "[EMAIL_ADDRESS][DOMAIN_NAME]"
type input "[EMAIL_ADDRESS][DOMAIN_NAME]"
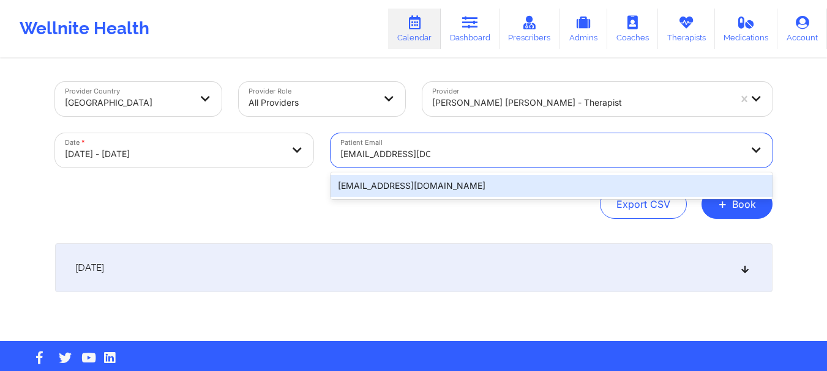
click at [679, 187] on div "[EMAIL_ADDRESS][DOMAIN_NAME]" at bounding box center [551, 186] width 442 height 22
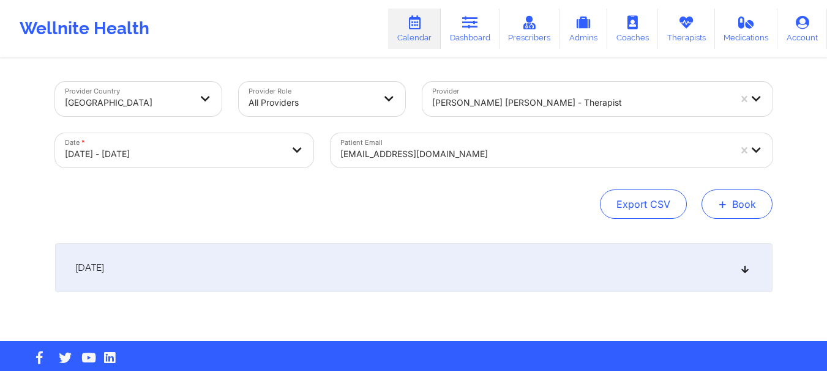
click at [738, 208] on button "+ Book" at bounding box center [736, 204] width 71 height 29
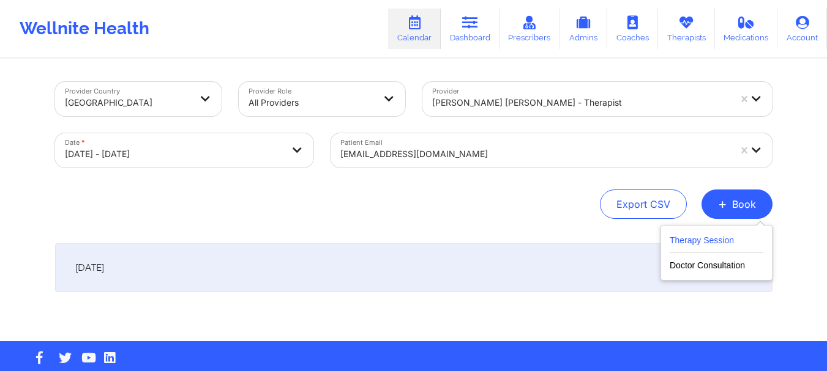
click at [698, 241] on button "Therapy Session" at bounding box center [717, 243] width 94 height 20
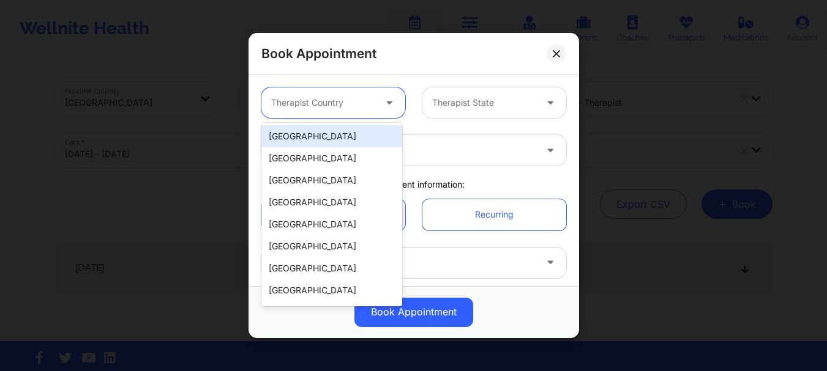
click at [353, 97] on div at bounding box center [322, 102] width 103 height 15
click at [340, 139] on div "[GEOGRAPHIC_DATA]" at bounding box center [331, 136] width 141 height 22
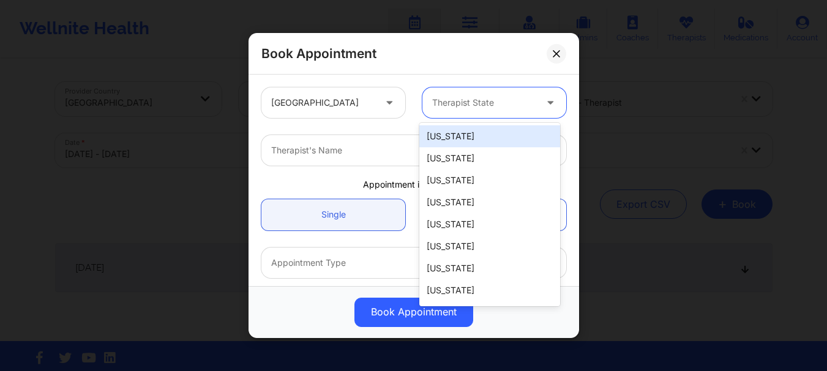
click at [449, 102] on div at bounding box center [483, 102] width 103 height 15
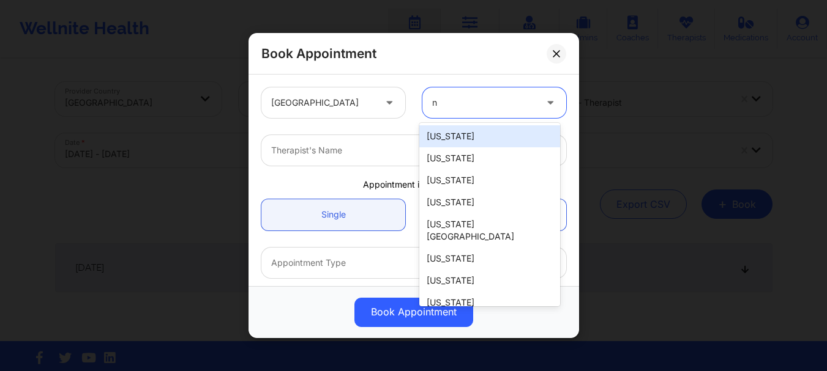
type input "ny"
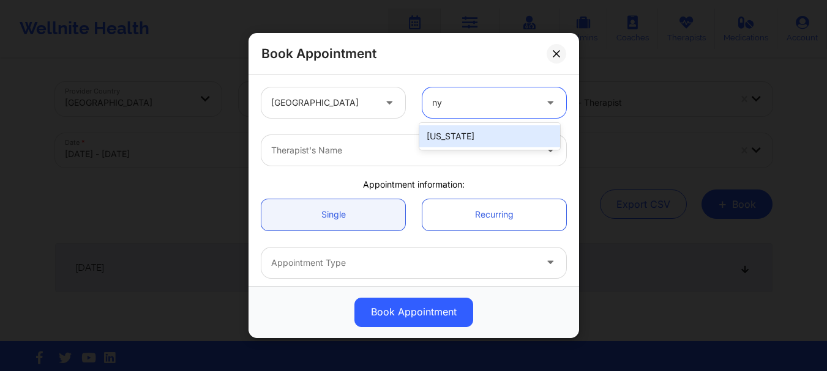
click at [441, 139] on div "[US_STATE]" at bounding box center [489, 136] width 141 height 22
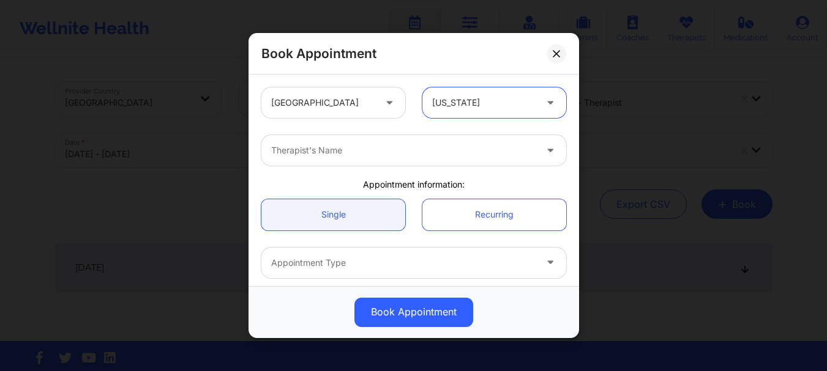
click at [406, 151] on div at bounding box center [403, 150] width 264 height 15
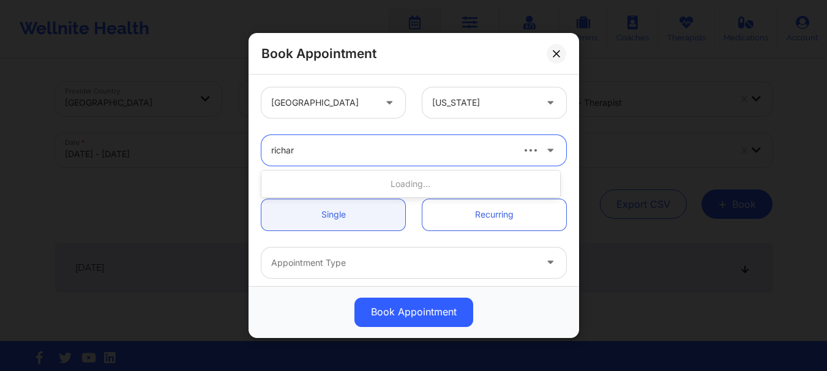
type input "[PERSON_NAME]"
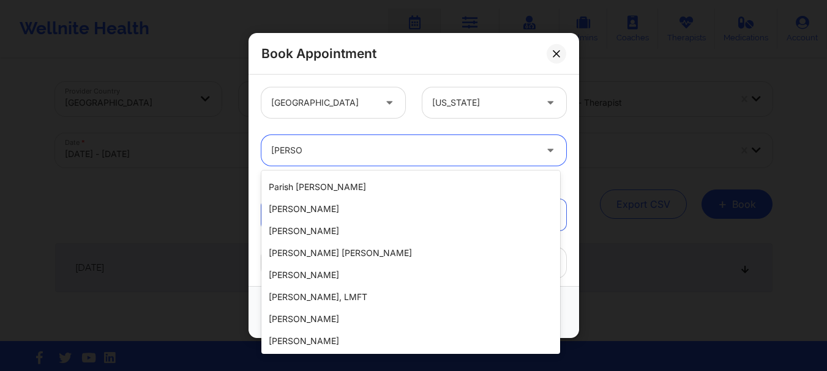
scroll to position [703, 0]
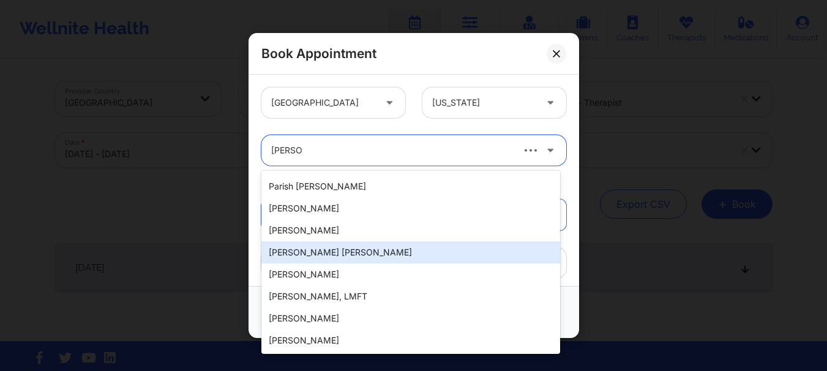
click at [353, 252] on div "[PERSON_NAME] [PERSON_NAME]" at bounding box center [410, 253] width 299 height 22
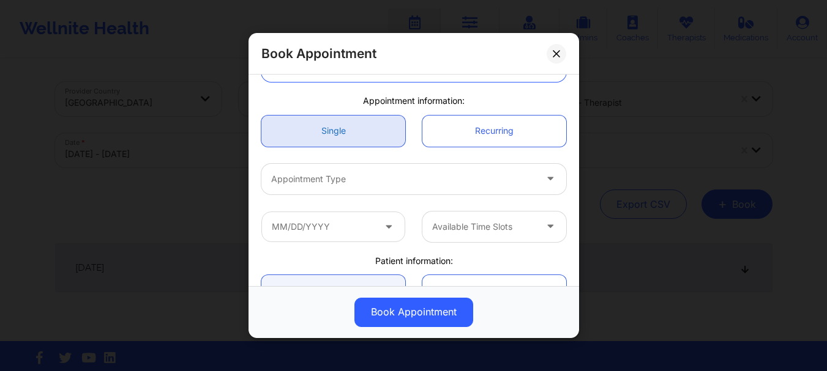
scroll to position [102, 0]
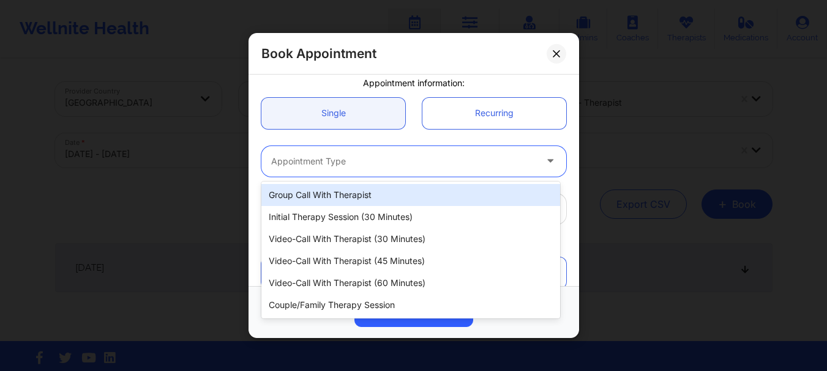
click at [381, 174] on div "Appointment Type" at bounding box center [398, 161] width 275 height 31
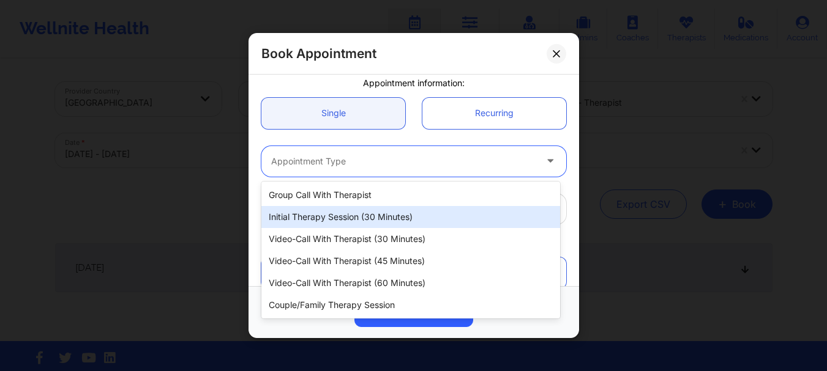
click at [400, 221] on div "Initial Therapy Session (30 minutes)" at bounding box center [410, 217] width 299 height 22
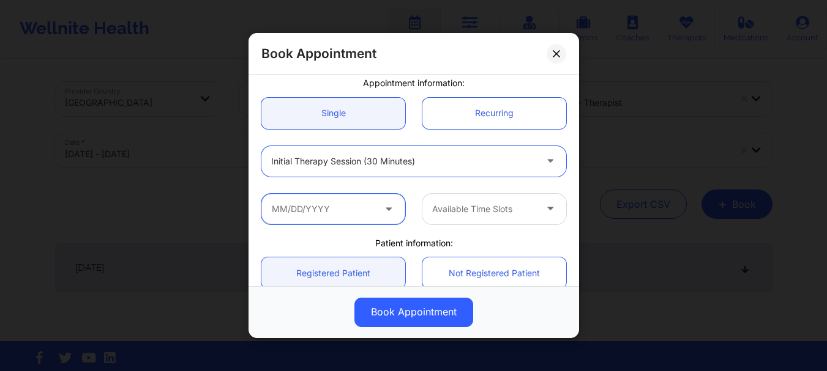
click at [364, 213] on input "text" at bounding box center [333, 209] width 144 height 31
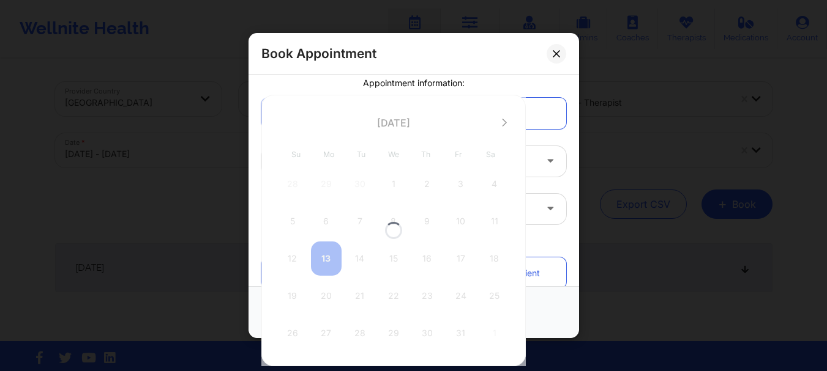
click at [323, 119] on div at bounding box center [393, 231] width 264 height 272
click at [334, 231] on div at bounding box center [393, 231] width 264 height 272
click at [328, 255] on div at bounding box center [393, 231] width 264 height 272
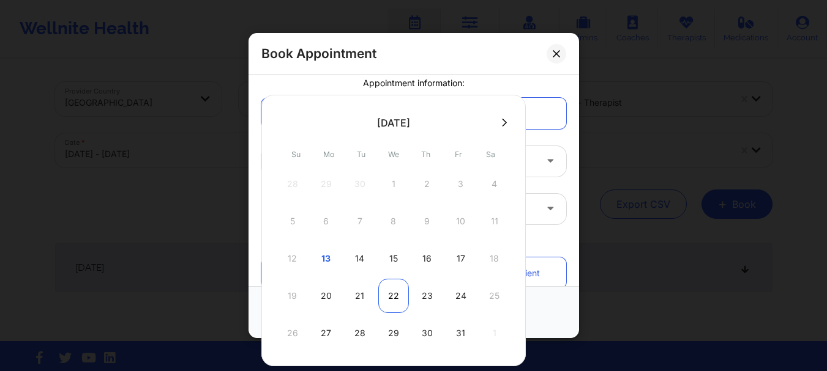
click at [380, 296] on div "22" at bounding box center [393, 296] width 31 height 34
type input "[DATE]"
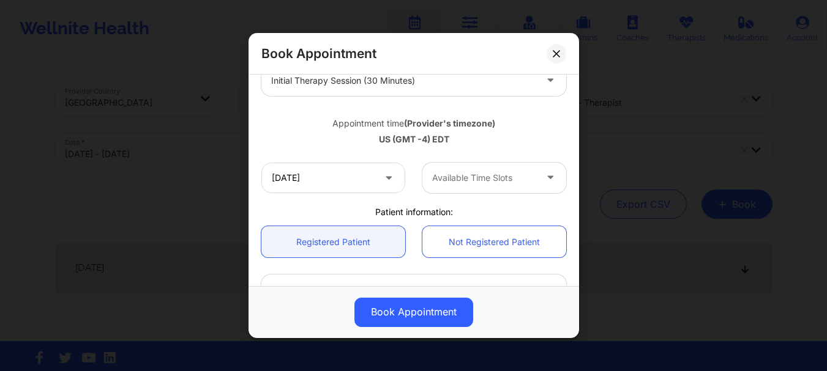
scroll to position [183, 0]
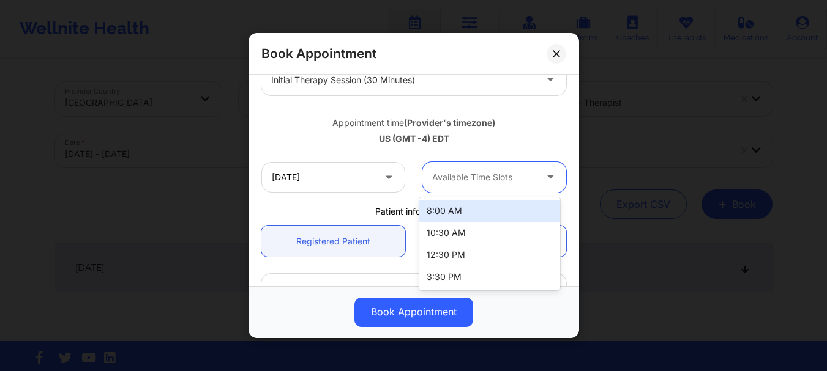
click at [454, 180] on div at bounding box center [483, 177] width 103 height 15
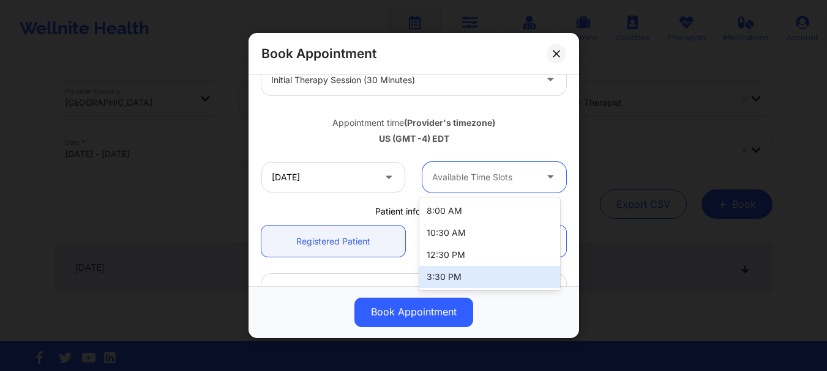
click at [457, 270] on div "3:30 PM" at bounding box center [489, 277] width 141 height 22
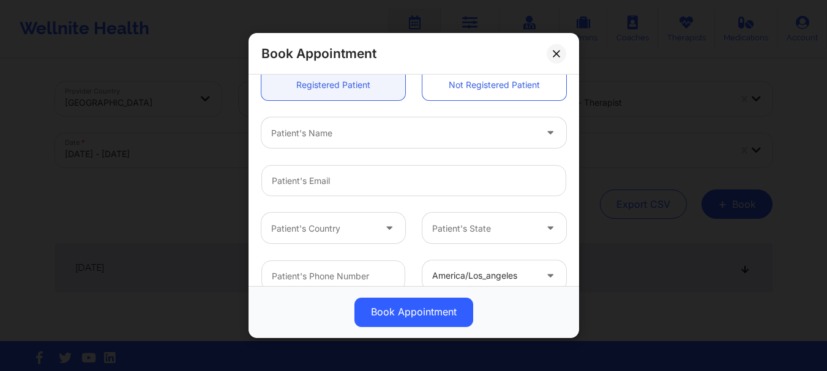
scroll to position [344, 0]
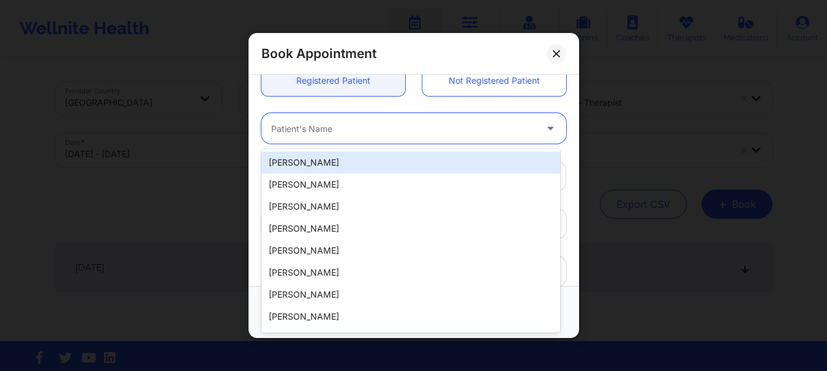
click at [362, 132] on div at bounding box center [403, 129] width 264 height 15
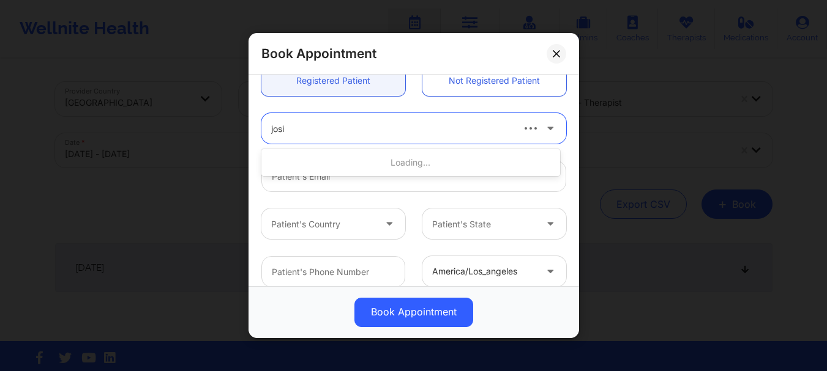
type input "josia"
click at [378, 133] on div at bounding box center [391, 129] width 240 height 15
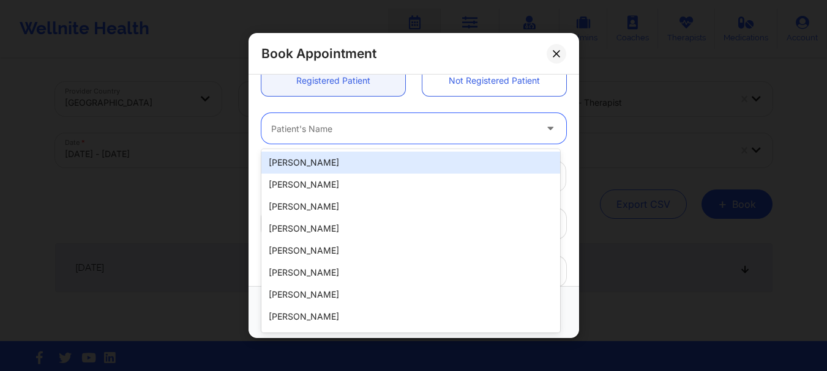
click at [378, 133] on div at bounding box center [403, 129] width 264 height 15
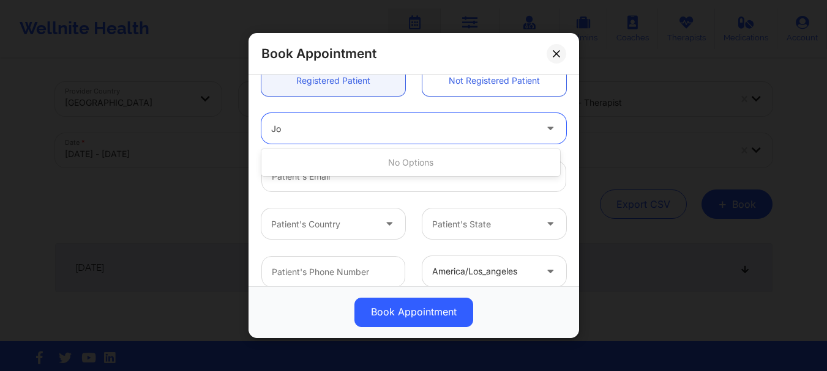
type input "J"
click at [261, 146] on div "Patient's Name" at bounding box center [414, 129] width 322 height 48
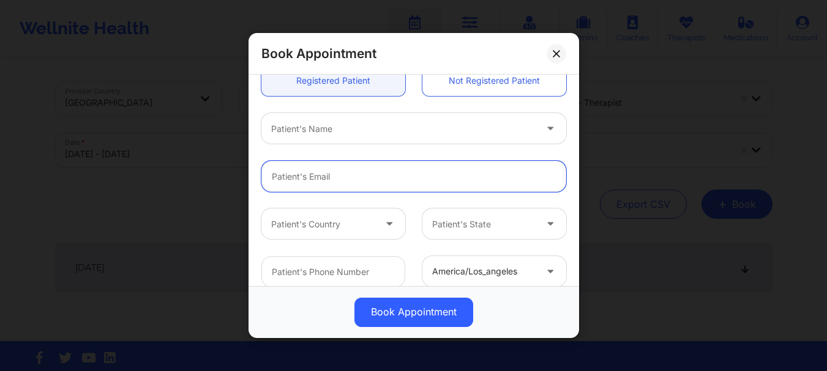
click at [297, 162] on input "Patient Email" at bounding box center [413, 177] width 305 height 31
paste input "[EMAIL_ADDRESS][DOMAIN_NAME]"
type input "[EMAIL_ADDRESS][DOMAIN_NAME]"
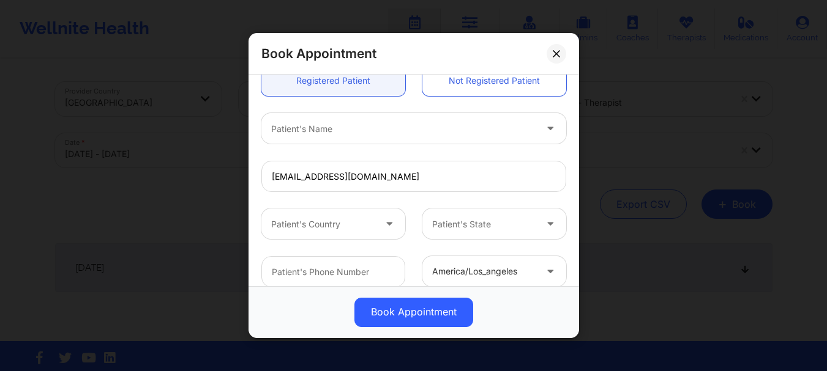
click at [354, 140] on div "Patient's Name" at bounding box center [398, 129] width 275 height 31
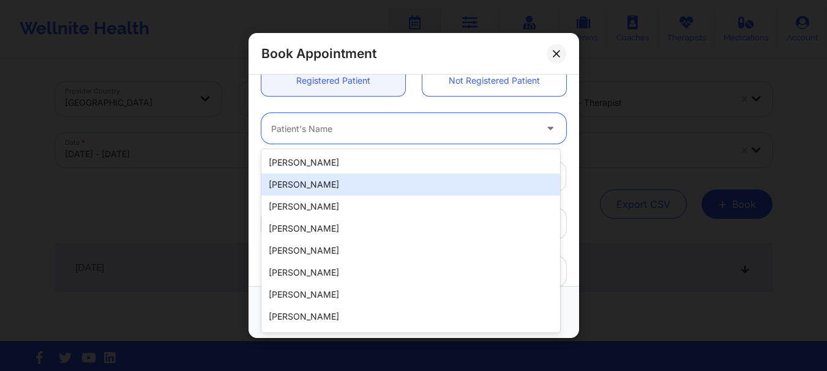
drag, startPoint x: 553, startPoint y: 184, endPoint x: 554, endPoint y: 200, distance: 16.0
click at [554, 200] on div "[PERSON_NAME] [PERSON_NAME] [PERSON_NAME] [PERSON_NAME] [PERSON_NAME] [PERSON_N…" at bounding box center [410, 241] width 299 height 184
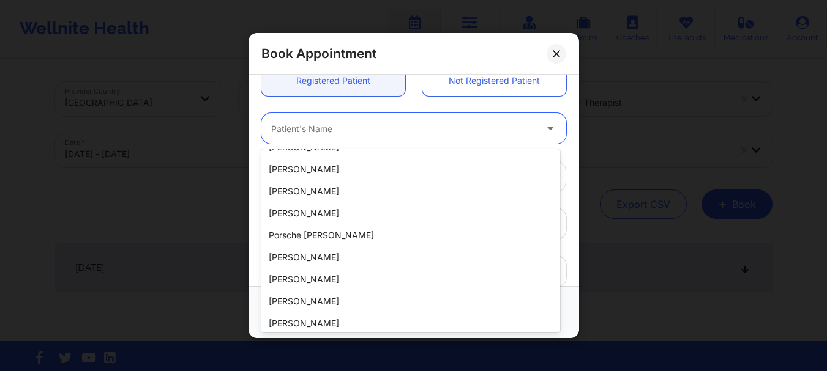
scroll to position [262, 0]
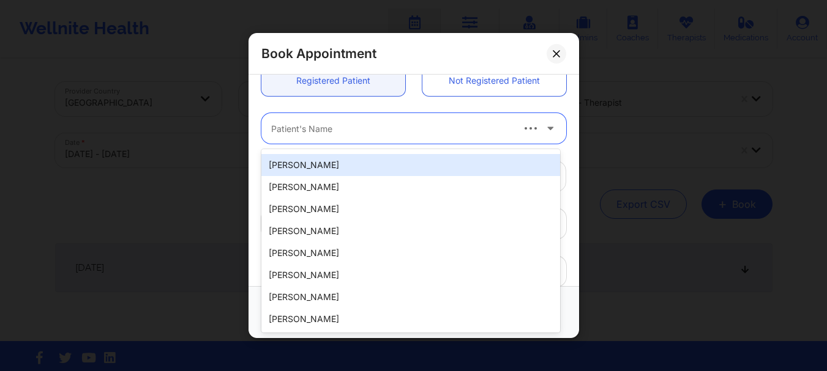
click at [317, 127] on div at bounding box center [391, 129] width 240 height 15
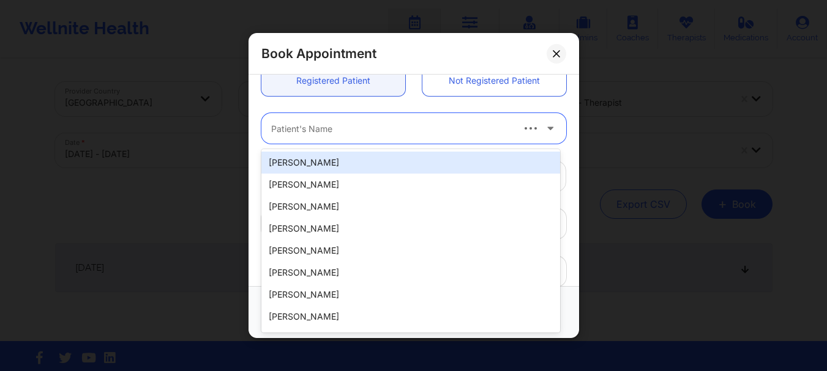
click at [317, 127] on div at bounding box center [391, 129] width 240 height 15
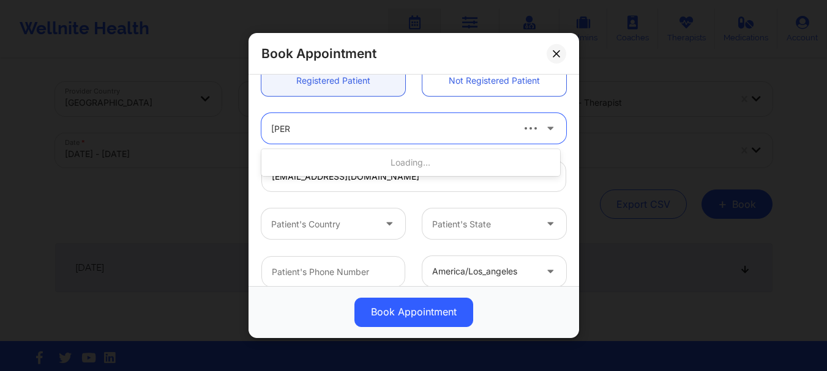
type input "[PERSON_NAME]"
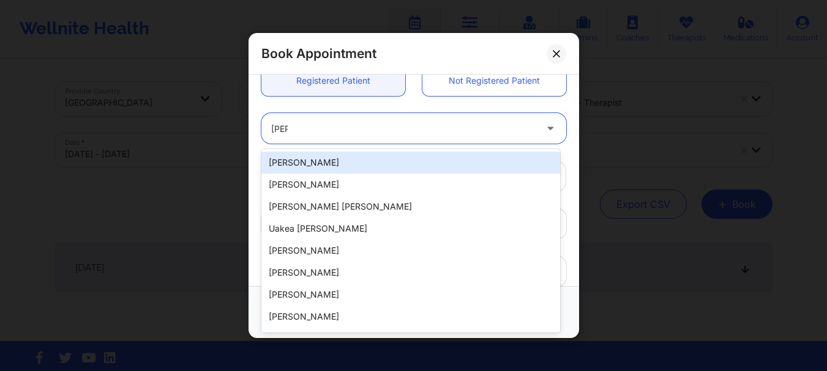
click at [316, 154] on div "[PERSON_NAME]" at bounding box center [410, 163] width 299 height 22
type input "[PHONE_NUMBER]"
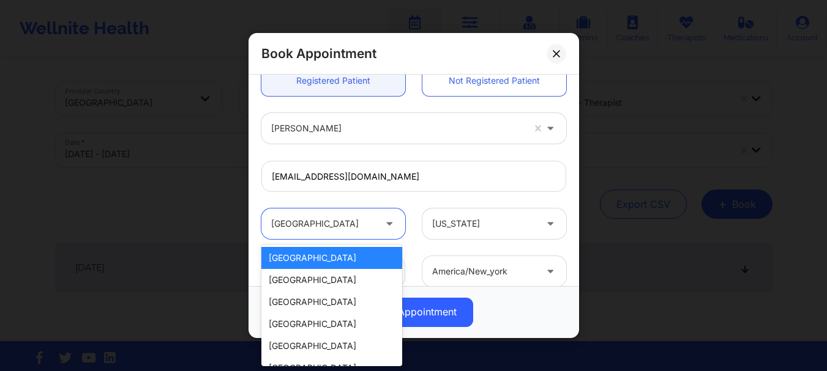
click at [326, 235] on div "[GEOGRAPHIC_DATA]" at bounding box center [322, 224] width 103 height 31
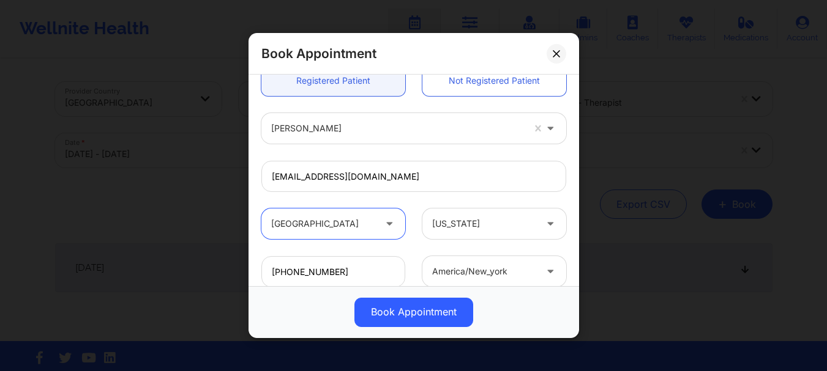
click at [326, 235] on div "[GEOGRAPHIC_DATA]" at bounding box center [322, 224] width 103 height 31
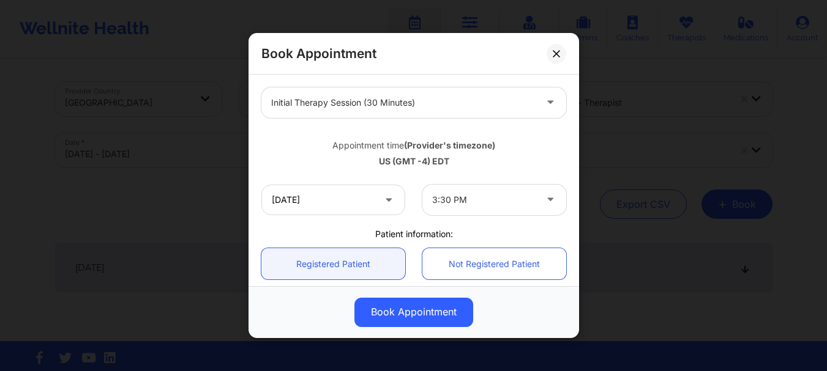
scroll to position [158, 0]
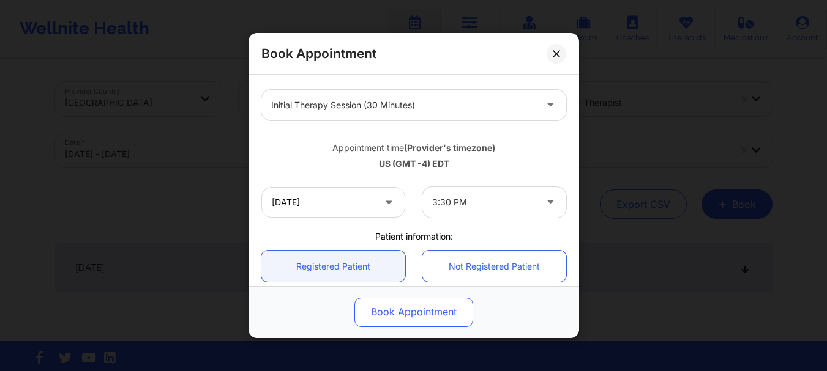
click at [414, 304] on button "Book Appointment" at bounding box center [413, 312] width 119 height 29
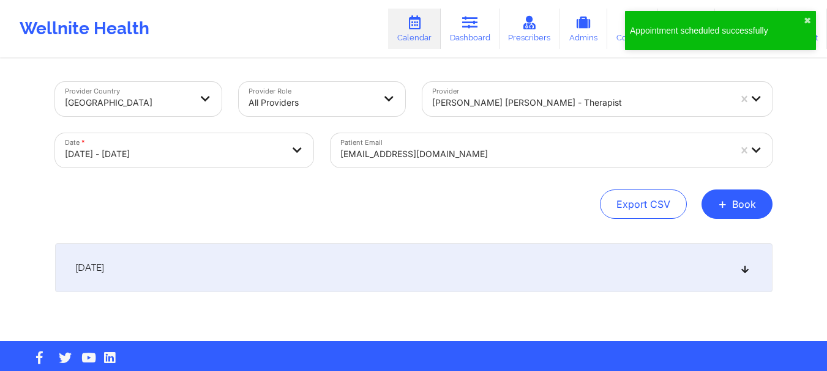
click at [406, 280] on div "[DATE]" at bounding box center [413, 268] width 717 height 49
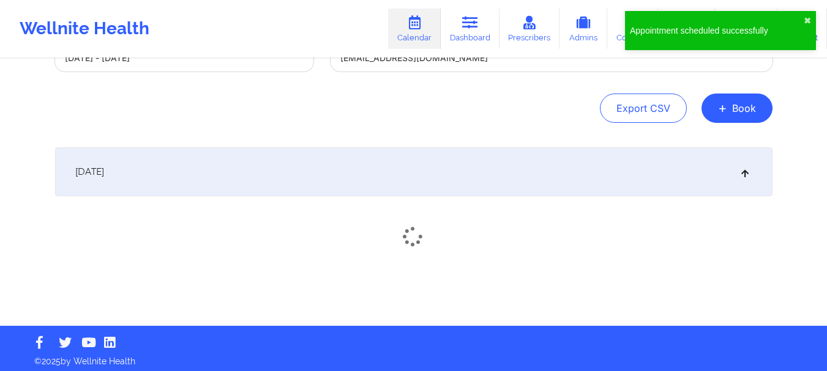
scroll to position [101, 0]
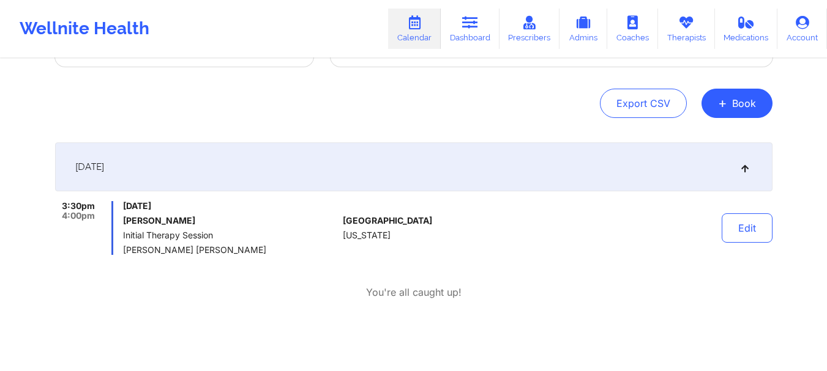
click at [519, 95] on div "Export CSV + Book" at bounding box center [413, 103] width 717 height 29
click at [461, 31] on link "Dashboard" at bounding box center [470, 29] width 59 height 40
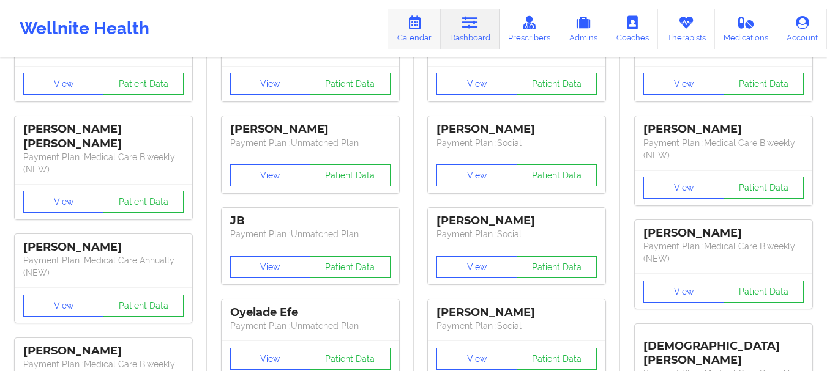
click at [412, 38] on link "Calendar" at bounding box center [414, 29] width 53 height 40
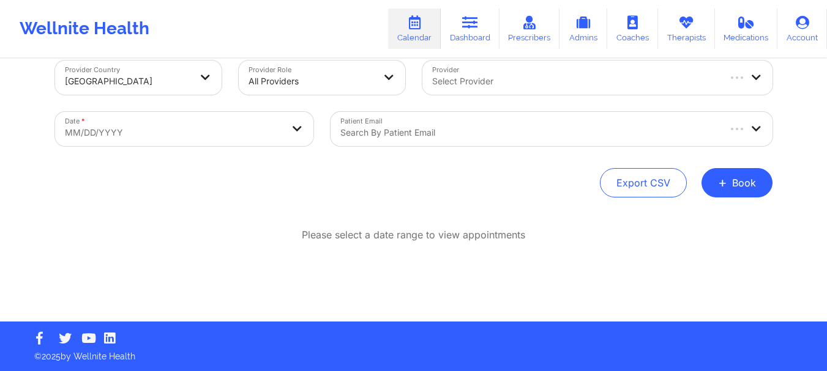
scroll to position [21, 0]
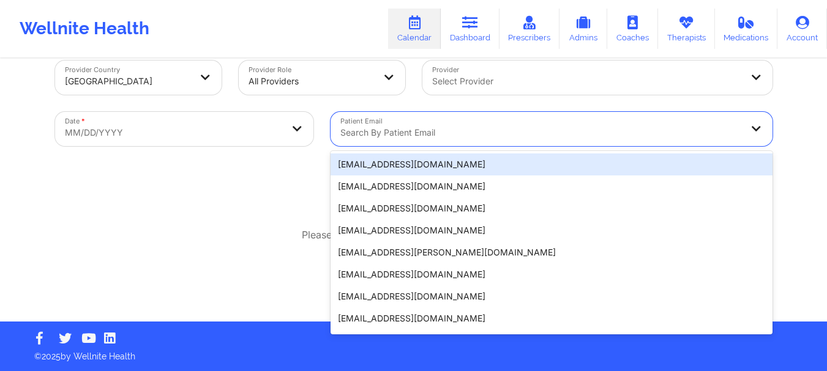
click at [396, 130] on div at bounding box center [540, 132] width 401 height 15
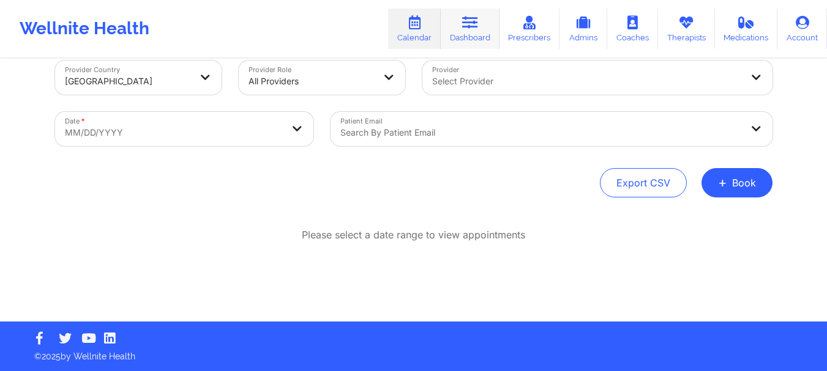
click at [469, 44] on link "Dashboard" at bounding box center [470, 29] width 59 height 40
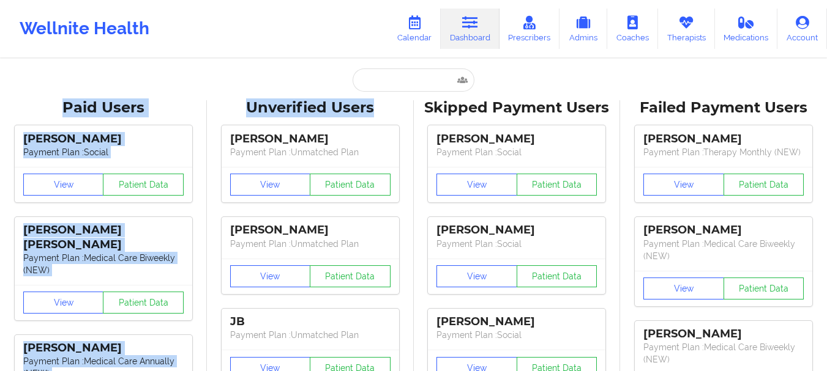
drag, startPoint x: 384, startPoint y: 92, endPoint x: 384, endPoint y: 84, distance: 8.0
click at [384, 84] on input "text" at bounding box center [413, 80] width 121 height 23
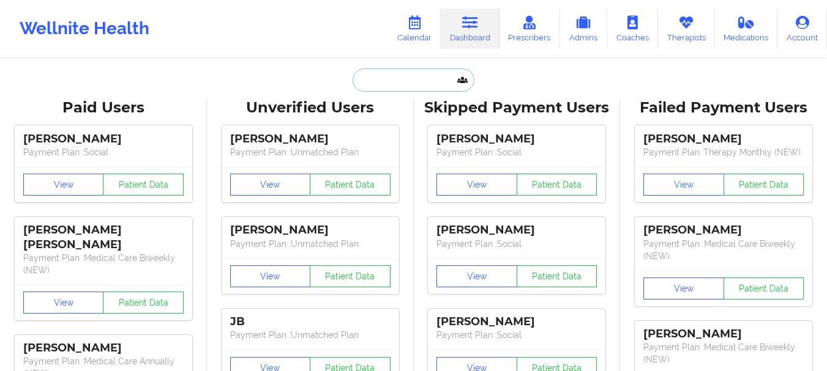
paste input "[EMAIL_ADDRESS][DOMAIN_NAME]"
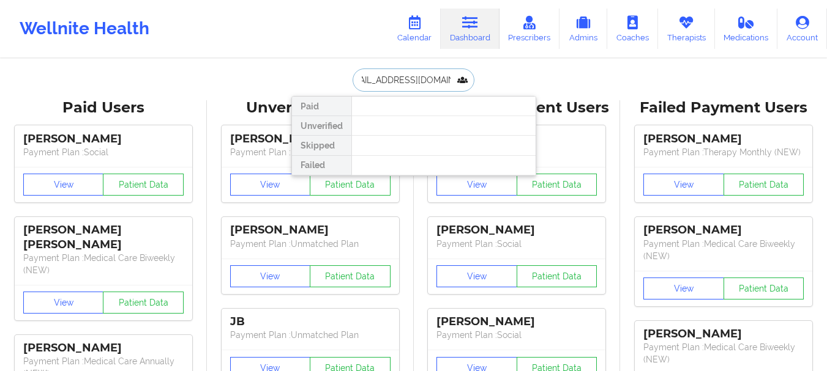
type input "[EMAIL_ADDRESS][DOMAIN_NAME]"
drag, startPoint x: 357, startPoint y: 81, endPoint x: 521, endPoint y: 68, distance: 163.9
click at [512, 77] on div "[EMAIL_ADDRESS][DOMAIN_NAME] Paid Unverified Skipped Failed" at bounding box center [413, 80] width 245 height 23
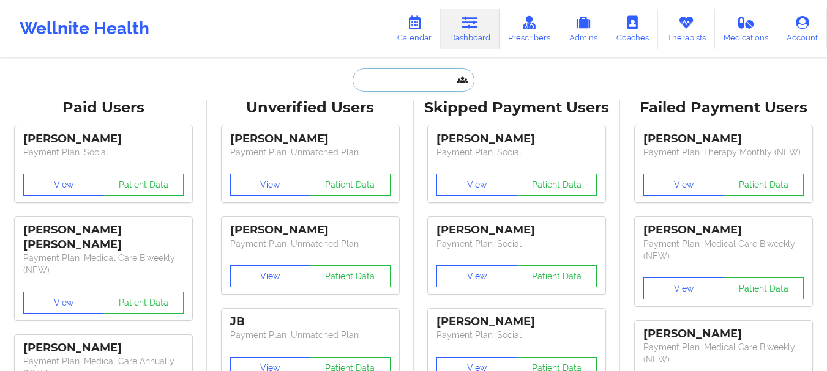
scroll to position [0, 0]
paste input "[EMAIL_ADDRESS][DOMAIN_NAME]"
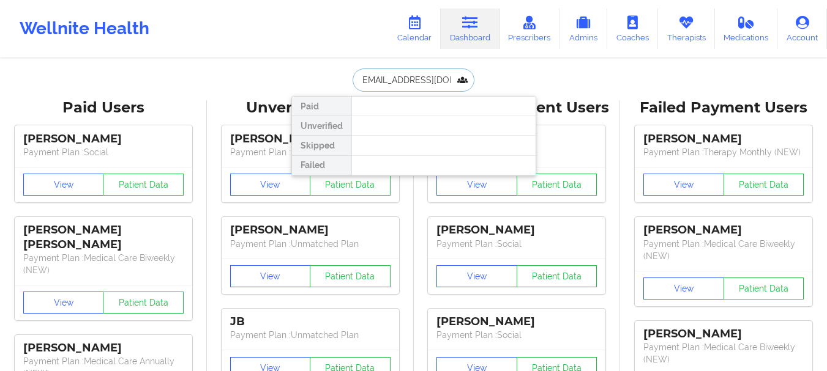
scroll to position [0, 10]
type input "[EMAIL_ADDRESS][DOMAIN_NAME]"
drag, startPoint x: 354, startPoint y: 80, endPoint x: 490, endPoint y: 89, distance: 136.2
click at [490, 89] on div "[EMAIL_ADDRESS][DOMAIN_NAME] Paid Unverified Skipped Failed" at bounding box center [413, 80] width 245 height 23
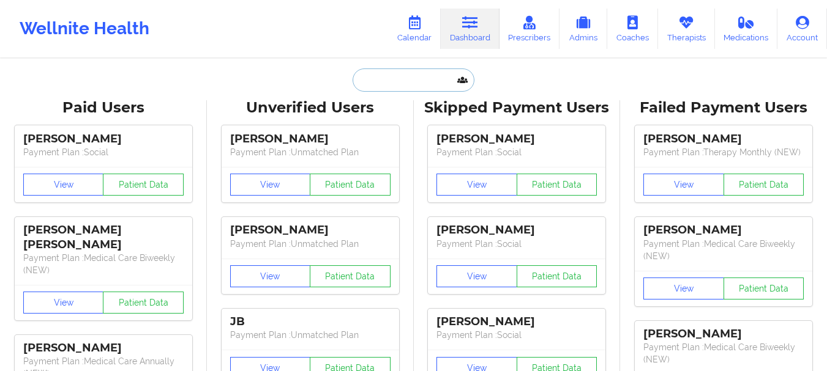
scroll to position [0, 0]
paste input "[EMAIL_ADDRESS][DOMAIN_NAME]"
type input "[EMAIL_ADDRESS][DOMAIN_NAME]"
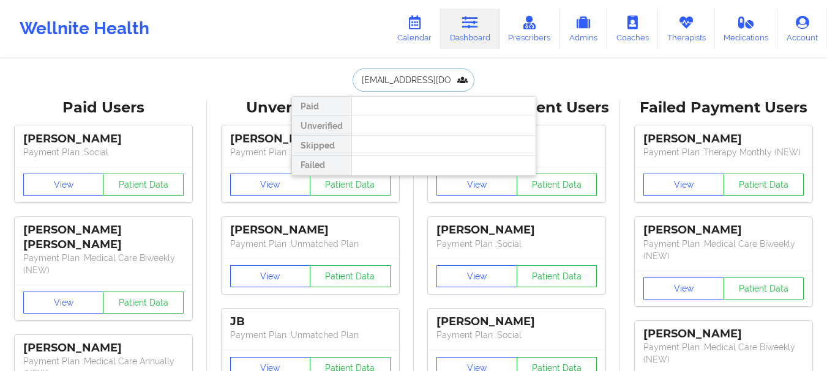
scroll to position [0, 23]
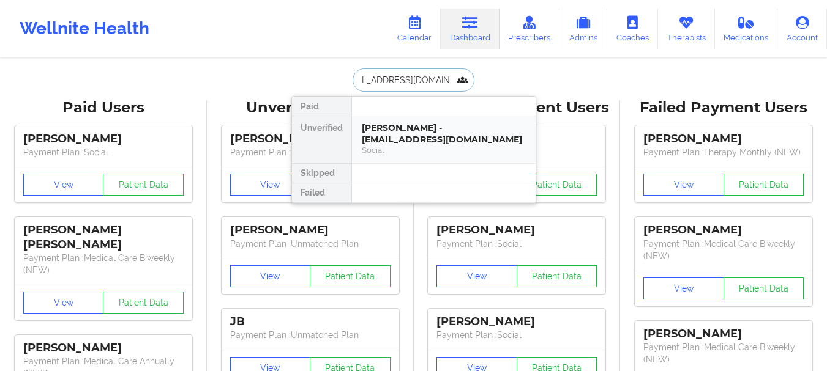
click at [408, 133] on div "[PERSON_NAME] - [EMAIL_ADDRESS][DOMAIN_NAME]" at bounding box center [444, 133] width 164 height 23
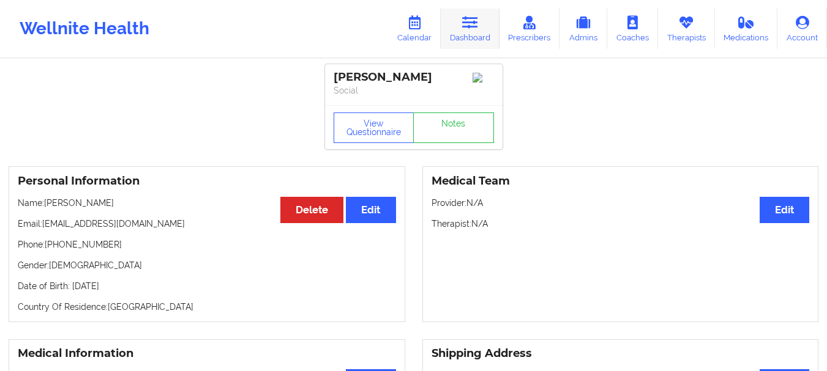
click at [463, 32] on link "Dashboard" at bounding box center [470, 29] width 59 height 40
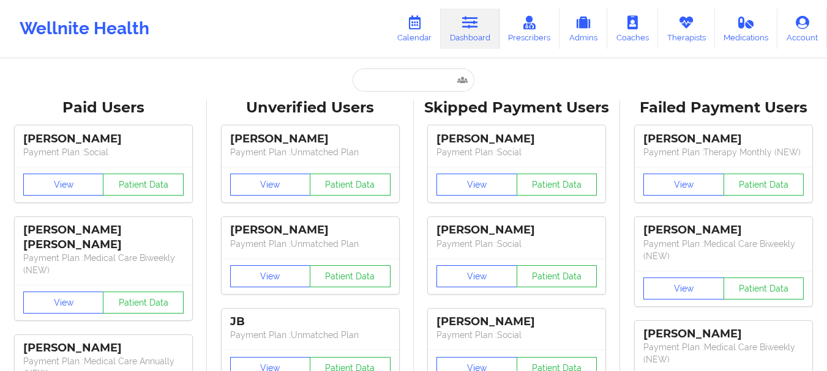
click at [378, 82] on input "text" at bounding box center [413, 80] width 121 height 23
paste input "[EMAIL_ADDRESS][DOMAIN_NAME]"
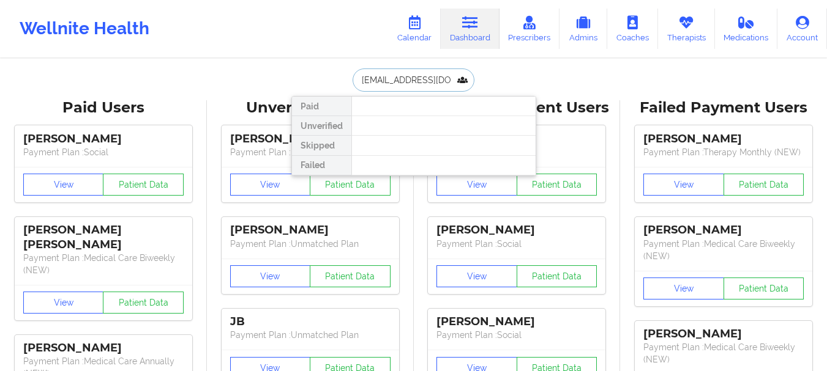
scroll to position [0, 18]
drag, startPoint x: 359, startPoint y: 81, endPoint x: 524, endPoint y: 69, distance: 165.0
click at [524, 69] on div "[EMAIL_ADDRESS][DOMAIN_NAME] Paid Unverified Skipped Failed" at bounding box center [413, 80] width 245 height 23
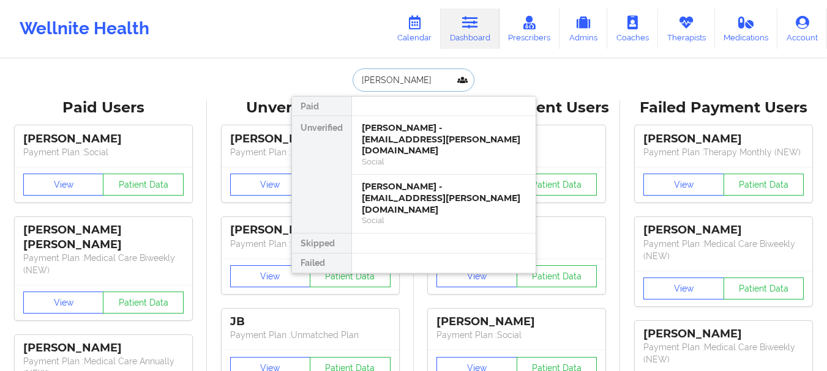
type input "[PERSON_NAME]"
click at [351, 48] on div "Wellnite Health Calendar Dashboard Prescribers Admins Coaches Therapists Medica…" at bounding box center [413, 28] width 827 height 49
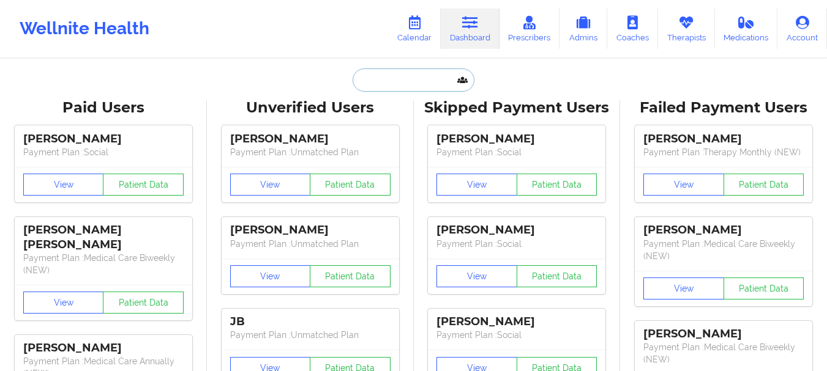
click at [394, 77] on input "text" at bounding box center [413, 80] width 121 height 23
paste input "[EMAIL_ADDRESS][DOMAIN_NAME]"
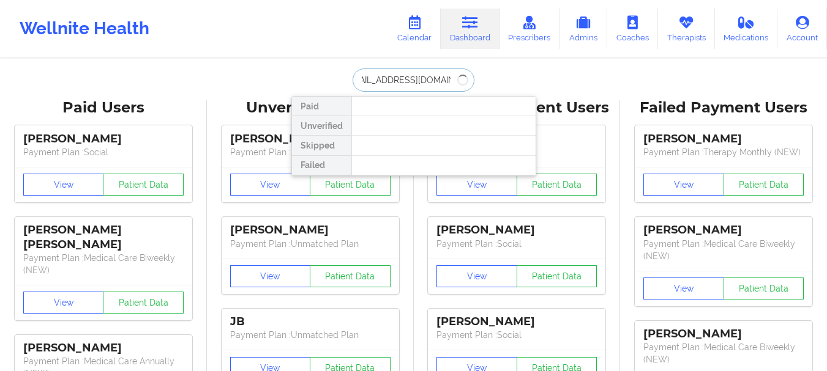
type input "[EMAIL_ADDRESS][DOMAIN_NAME]"
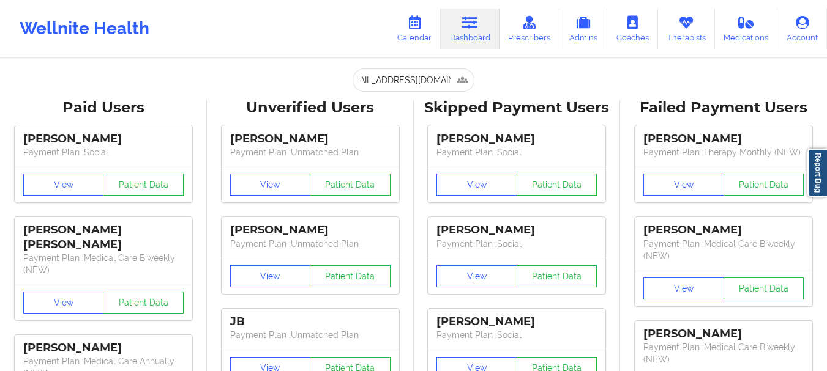
scroll to position [0, 0]
